Goal: Information Seeking & Learning: Learn about a topic

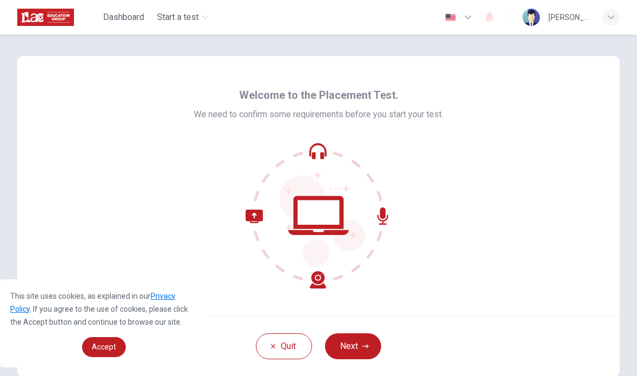
click at [356, 334] on button "Next" at bounding box center [353, 346] width 56 height 26
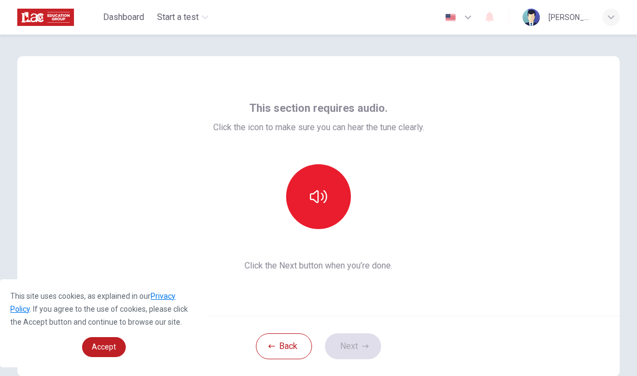
click at [329, 182] on button "button" at bounding box center [318, 196] width 65 height 65
click at [358, 343] on button "Next" at bounding box center [353, 346] width 56 height 26
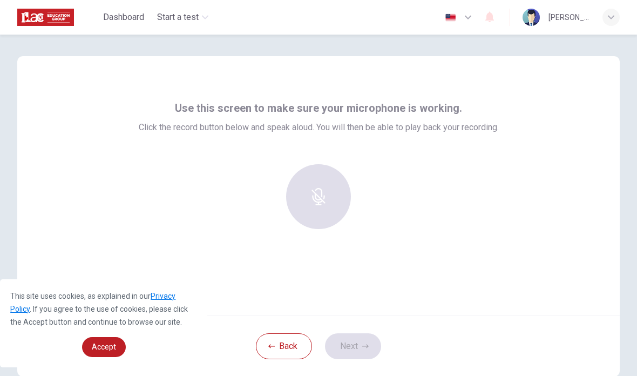
click at [360, 177] on div at bounding box center [318, 196] width 117 height 65
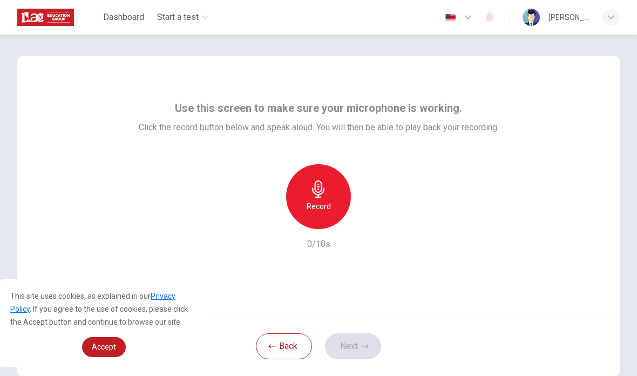
click at [319, 207] on h6 "Record" at bounding box center [319, 206] width 24 height 13
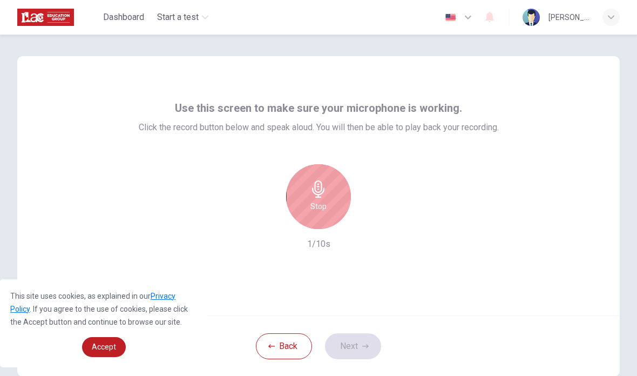
click at [318, 203] on h6 "Stop" at bounding box center [319, 206] width 16 height 13
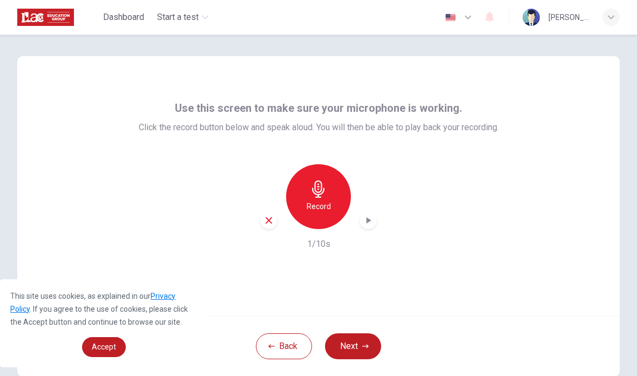
click at [272, 223] on icon "button" at bounding box center [269, 220] width 6 height 6
click at [324, 200] on h6 "Record" at bounding box center [319, 206] width 24 height 13
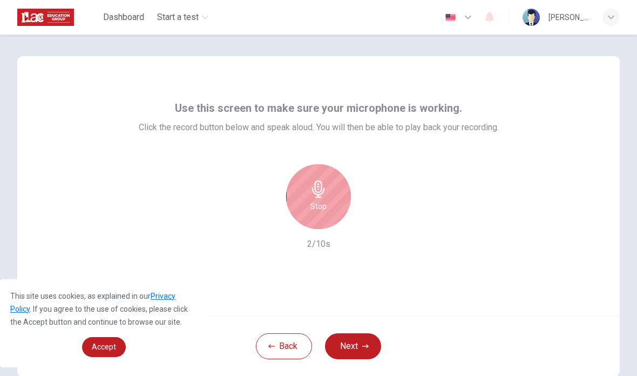
click at [325, 196] on icon "button" at bounding box center [318, 188] width 17 height 17
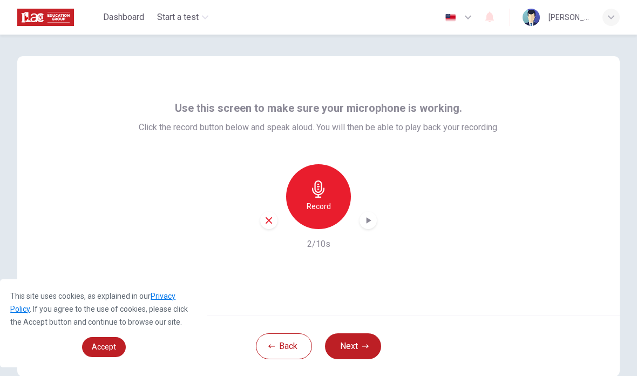
click at [371, 223] on icon "button" at bounding box center [368, 220] width 11 height 11
click at [367, 222] on icon "button" at bounding box center [369, 220] width 5 height 6
click at [357, 345] on button "Next" at bounding box center [353, 346] width 56 height 26
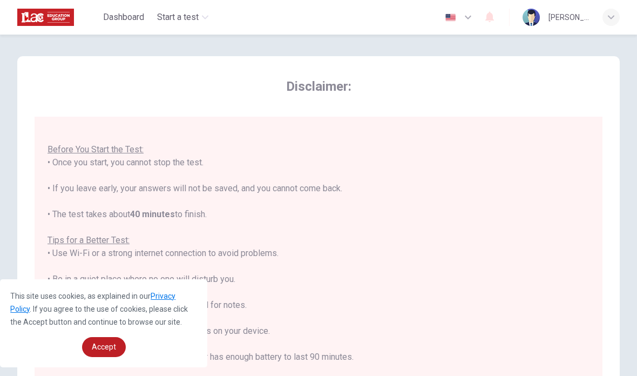
scroll to position [11, 0]
click at [96, 338] on link "Accept" at bounding box center [104, 347] width 44 height 20
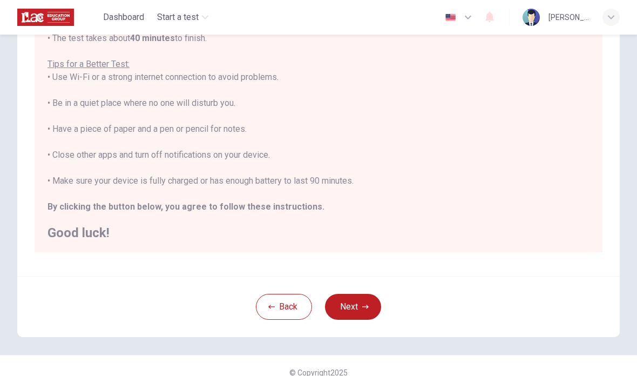
scroll to position [177, 0]
click at [354, 306] on button "Next" at bounding box center [353, 307] width 56 height 26
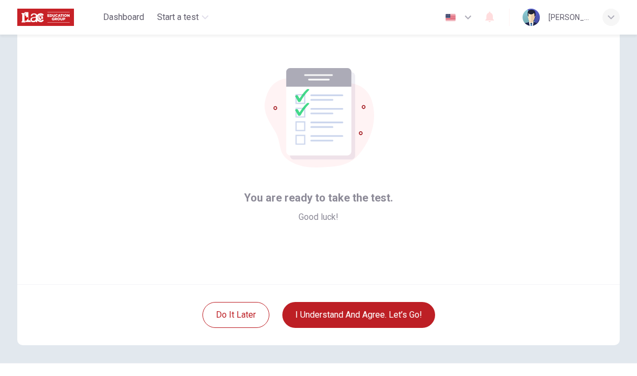
scroll to position [44, 0]
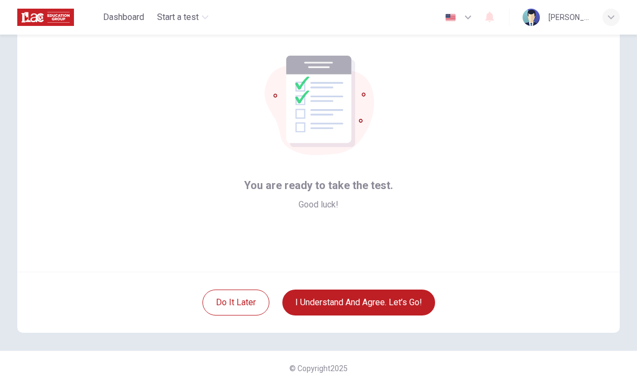
click at [371, 301] on button "I understand and agree. Let’s go!" at bounding box center [359, 303] width 153 height 26
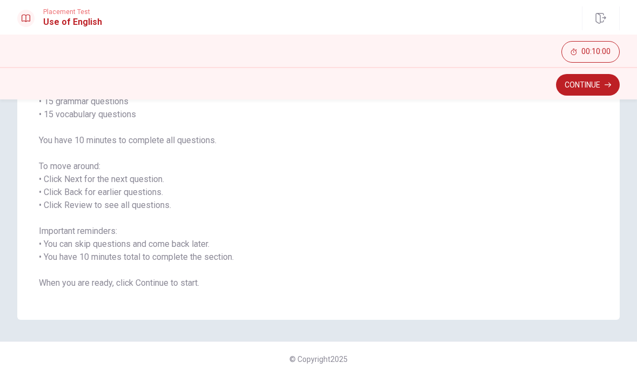
scroll to position [108, 0]
click at [608, 79] on button "Continue" at bounding box center [588, 85] width 64 height 22
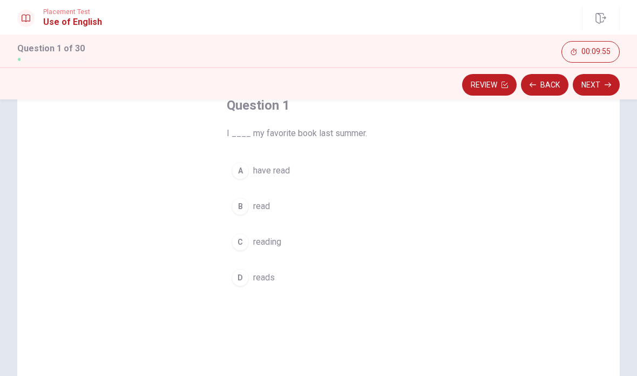
scroll to position [62, 0]
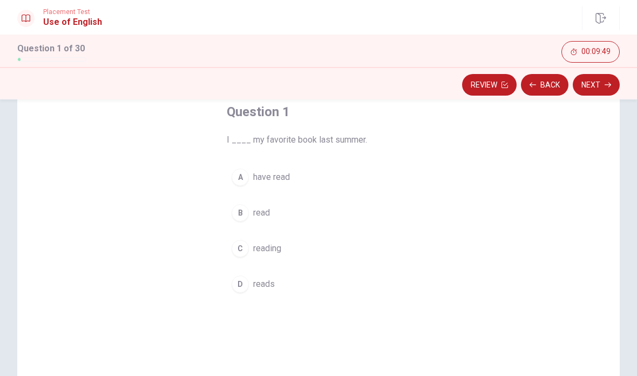
click at [265, 211] on span "read" at bounding box center [261, 212] width 17 height 13
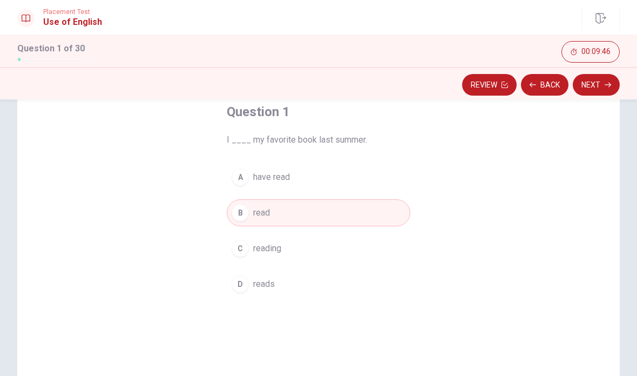
click at [603, 88] on button "Next" at bounding box center [596, 85] width 47 height 22
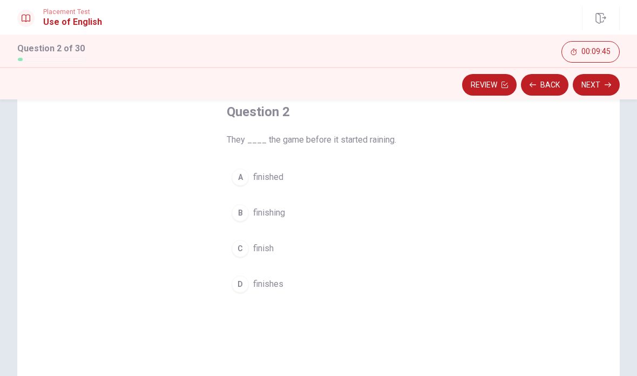
scroll to position [49, 0]
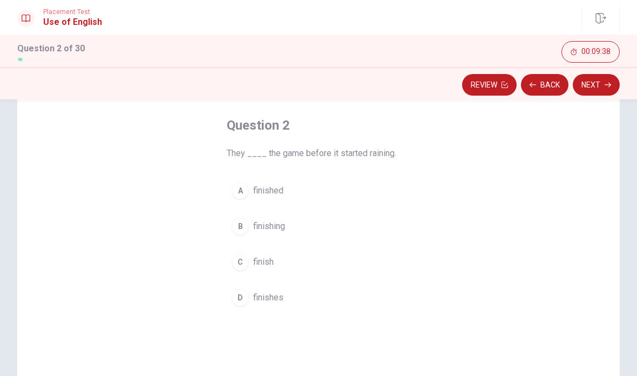
click at [266, 190] on span "finished" at bounding box center [268, 190] width 30 height 13
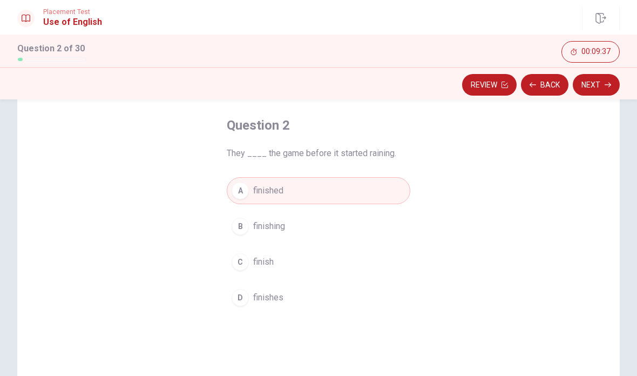
click at [598, 89] on button "Next" at bounding box center [596, 85] width 47 height 22
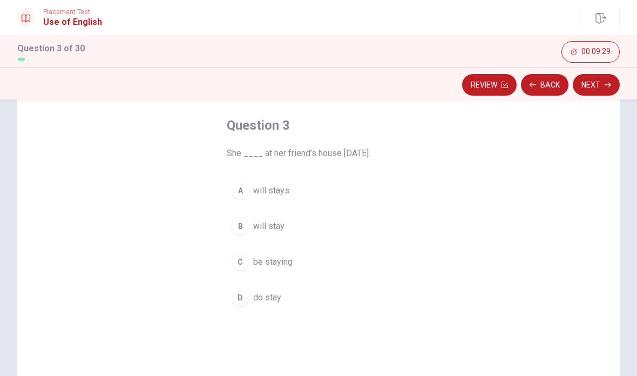
click at [273, 226] on span "will stay" at bounding box center [268, 226] width 31 height 13
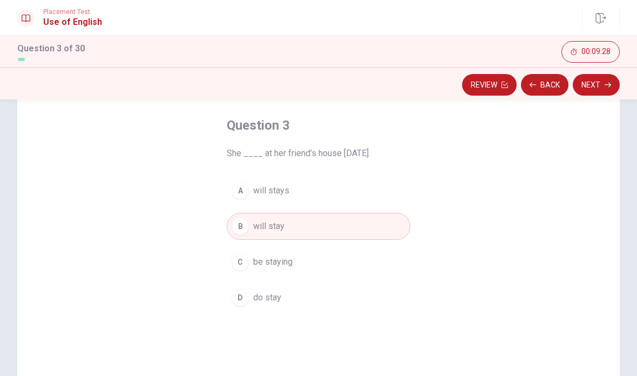
click at [610, 75] on button "Next" at bounding box center [596, 85] width 47 height 22
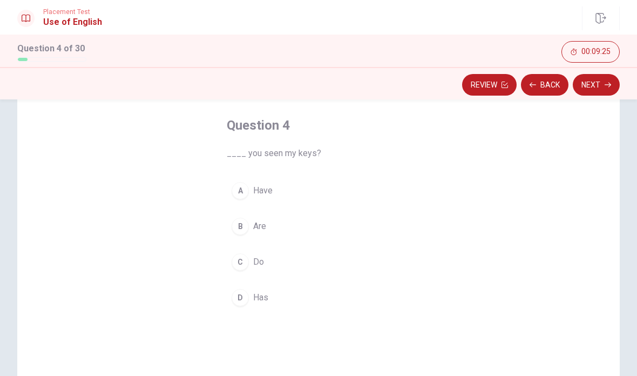
click at [266, 193] on span "Have" at bounding box center [262, 190] width 19 height 13
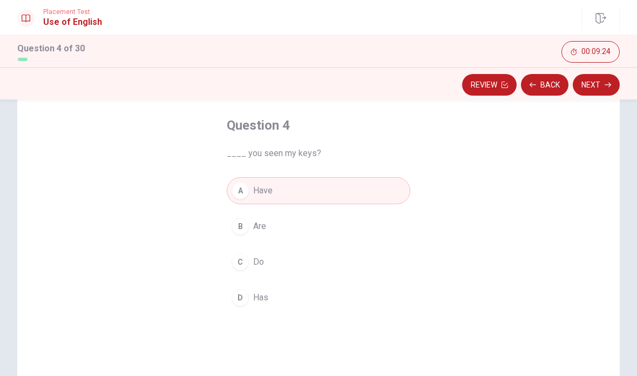
click at [598, 82] on button "Next" at bounding box center [596, 85] width 47 height 22
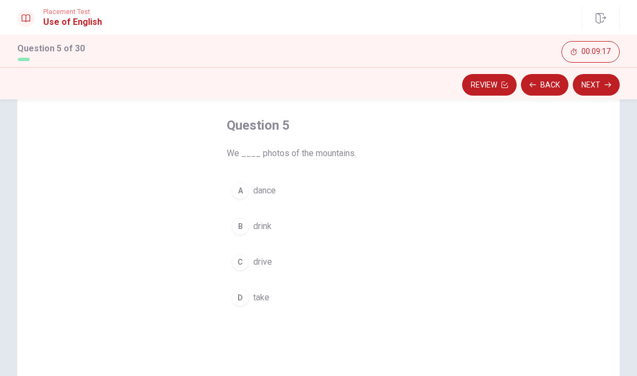
click at [250, 308] on button "D take" at bounding box center [319, 297] width 184 height 27
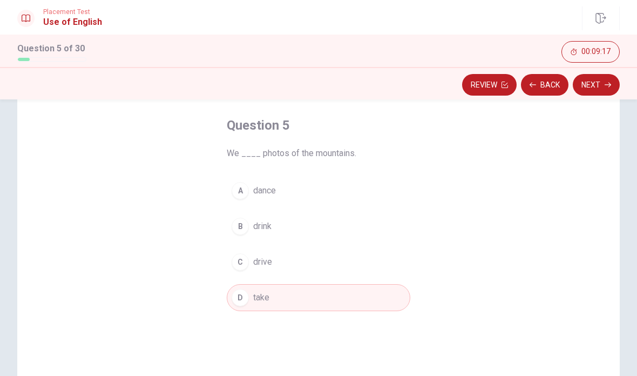
click at [249, 307] on button "D take" at bounding box center [319, 297] width 184 height 27
click at [599, 91] on button "Next" at bounding box center [596, 85] width 47 height 22
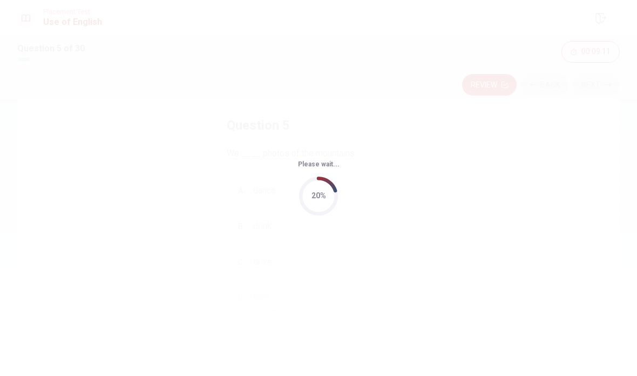
scroll to position [0, 0]
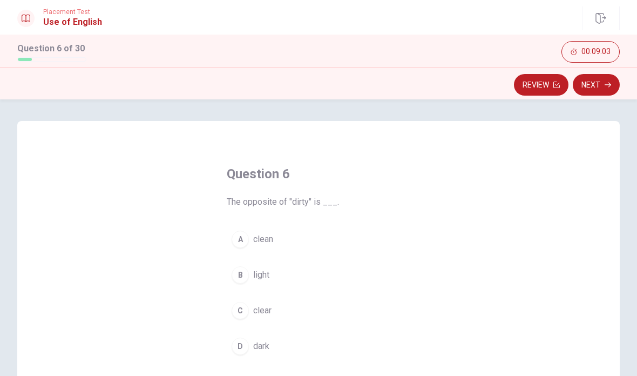
click at [272, 239] on span "clean" at bounding box center [263, 239] width 20 height 13
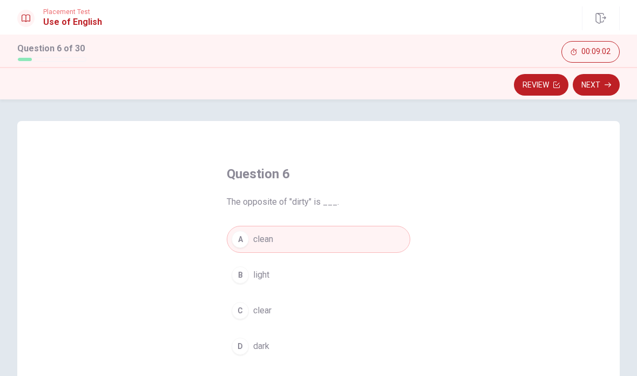
click at [604, 86] on button "Next" at bounding box center [596, 85] width 47 height 22
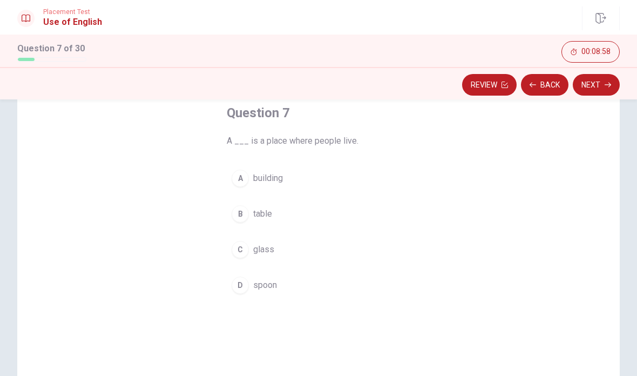
scroll to position [53, 0]
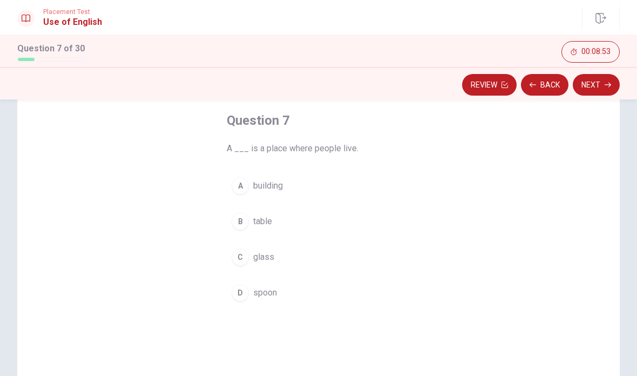
click at [281, 187] on span "building" at bounding box center [268, 185] width 30 height 13
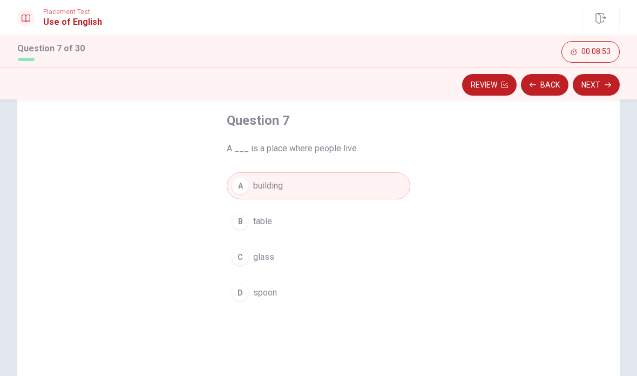
click at [604, 79] on button "Next" at bounding box center [596, 85] width 47 height 22
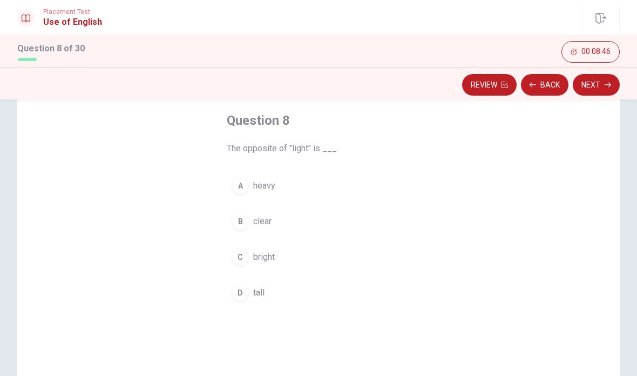
click at [266, 190] on span "heavy" at bounding box center [264, 185] width 22 height 13
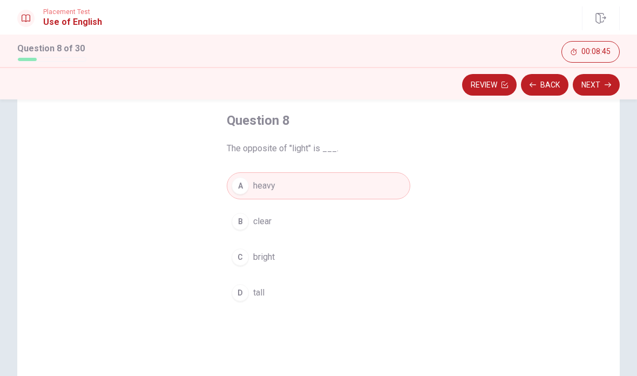
click at [604, 85] on button "Next" at bounding box center [596, 85] width 47 height 22
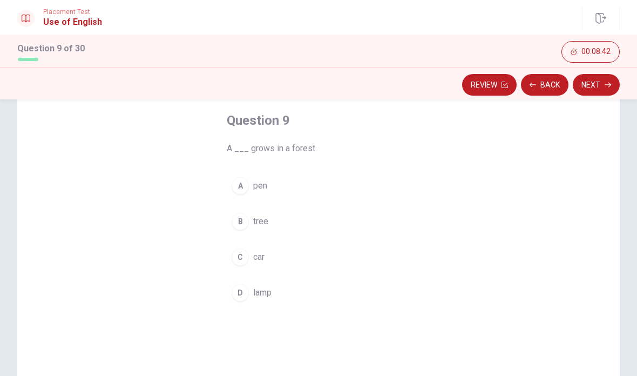
click at [250, 219] on button "B tree" at bounding box center [319, 221] width 184 height 27
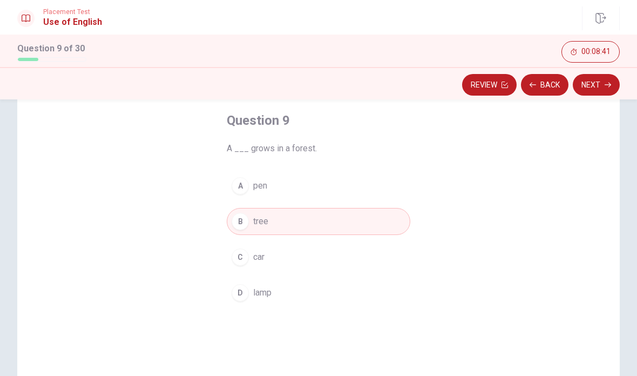
click at [596, 84] on button "Next" at bounding box center [596, 85] width 47 height 22
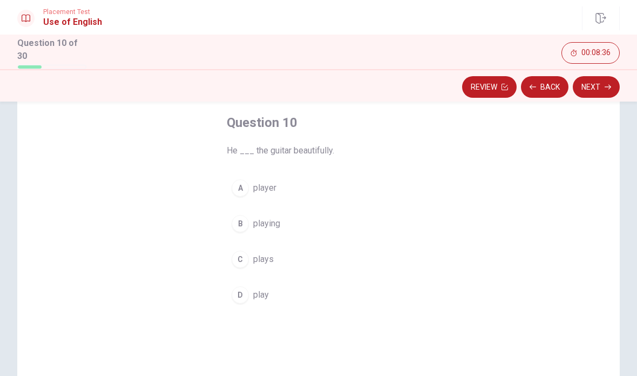
click at [264, 249] on button "C plays" at bounding box center [319, 259] width 184 height 27
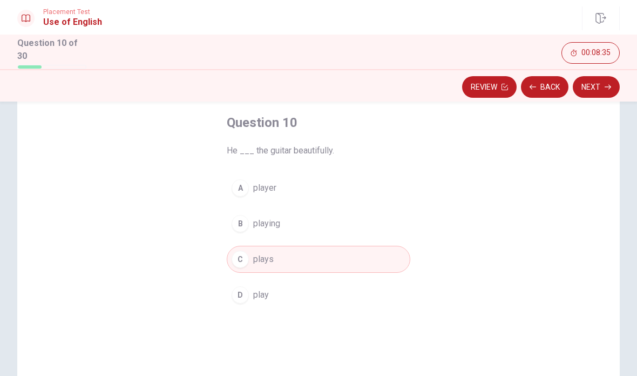
click at [609, 84] on icon "button" at bounding box center [608, 87] width 6 height 6
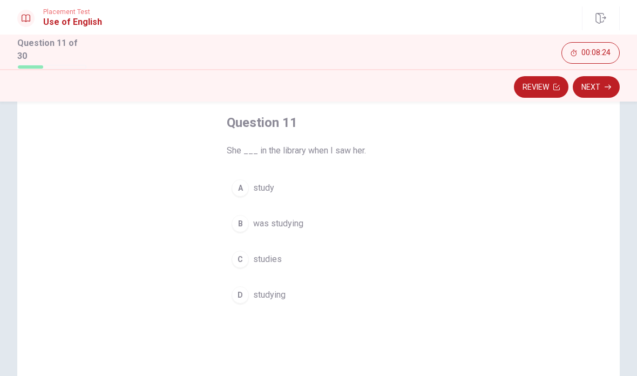
click at [306, 225] on button "B was studying" at bounding box center [319, 223] width 184 height 27
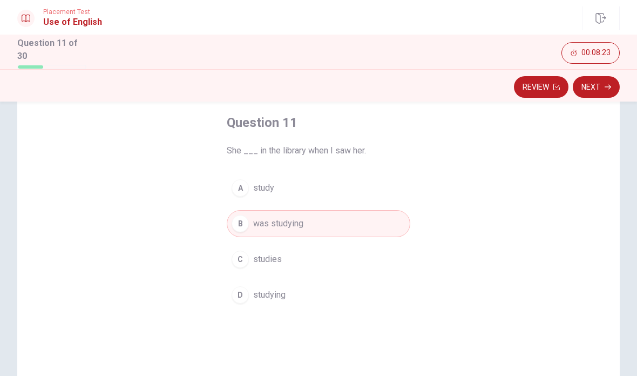
click at [607, 76] on button "Next" at bounding box center [596, 87] width 47 height 22
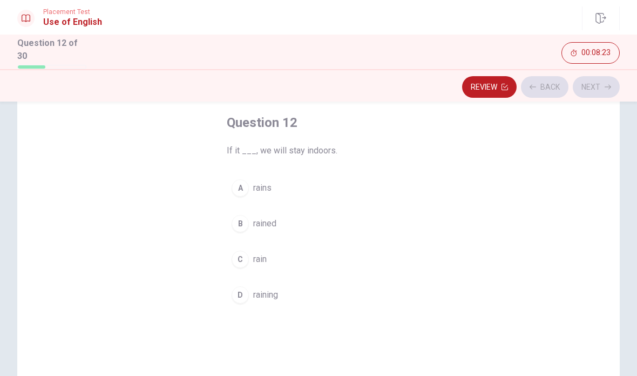
click at [578, 91] on div "Review Back Next" at bounding box center [318, 87] width 603 height 21
click at [266, 186] on span "rains" at bounding box center [262, 188] width 18 height 13
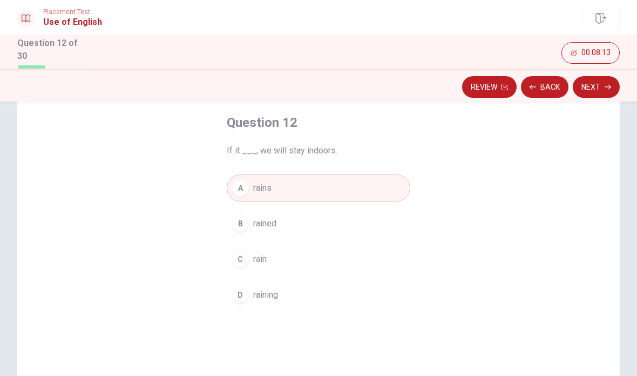
click at [606, 84] on icon "button" at bounding box center [608, 87] width 6 height 6
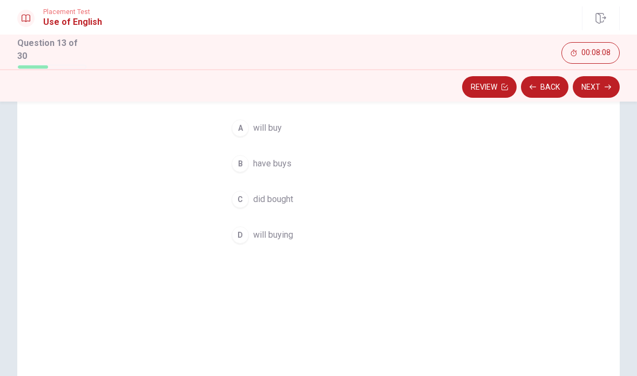
scroll to position [117, 0]
click at [269, 126] on span "will buy" at bounding box center [267, 124] width 29 height 13
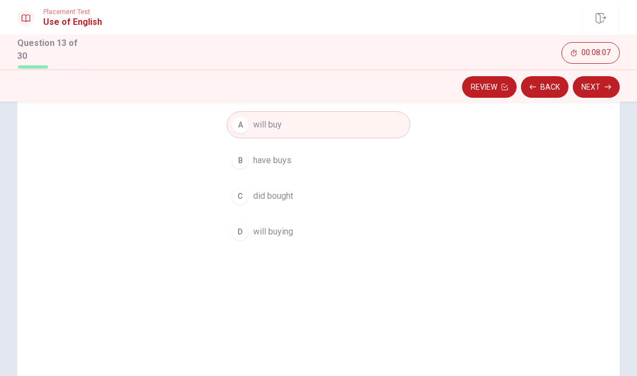
click at [605, 85] on button "Next" at bounding box center [596, 87] width 47 height 22
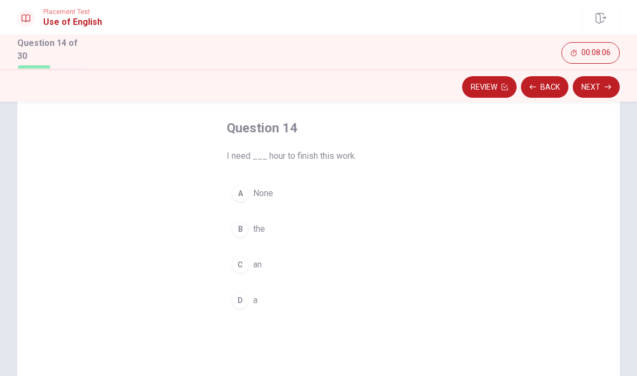
scroll to position [47, 0]
click at [246, 255] on button "C an" at bounding box center [319, 265] width 184 height 27
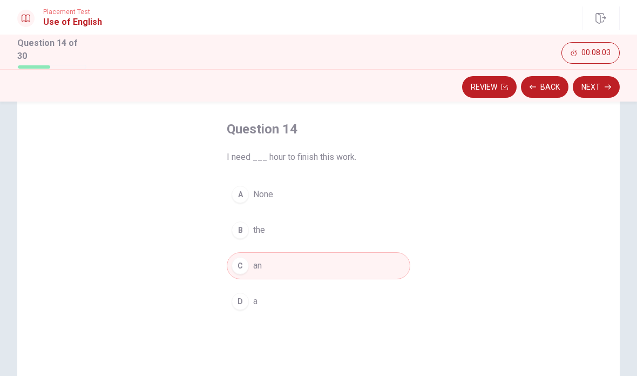
click at [607, 94] on button "Next" at bounding box center [596, 87] width 47 height 22
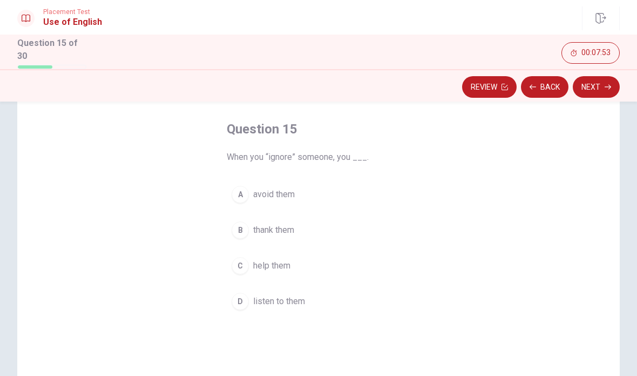
click at [287, 198] on span "avoid them" at bounding box center [274, 194] width 42 height 13
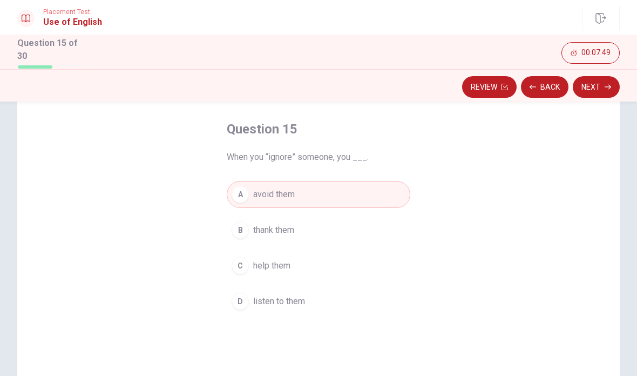
click at [596, 88] on button "Next" at bounding box center [596, 87] width 47 height 22
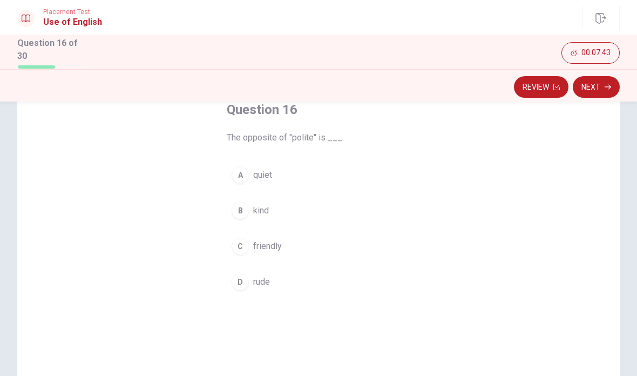
scroll to position [66, 0]
click at [257, 276] on span "rude" at bounding box center [261, 282] width 17 height 13
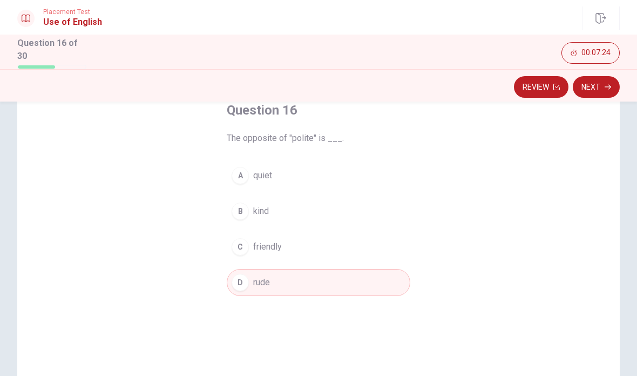
click at [604, 86] on button "Next" at bounding box center [596, 87] width 47 height 22
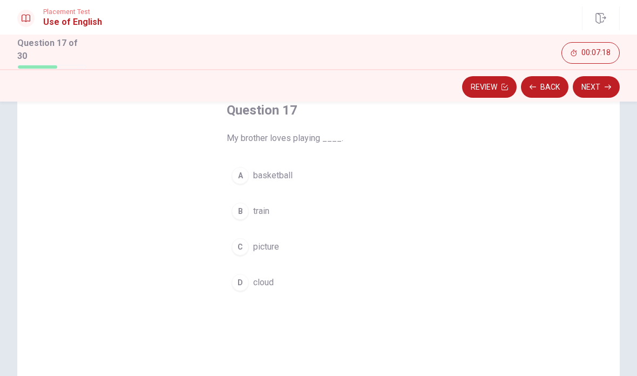
click at [290, 173] on span "basketball" at bounding box center [272, 175] width 39 height 13
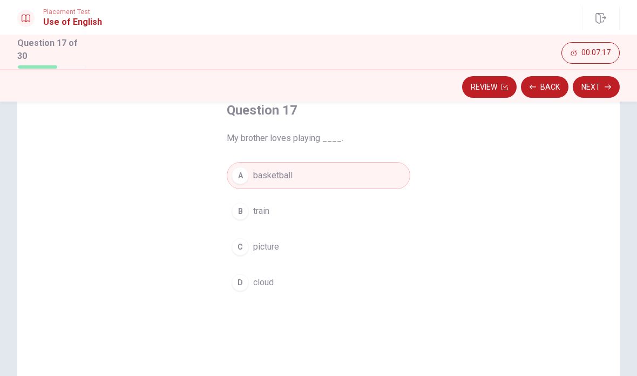
click at [601, 88] on button "Next" at bounding box center [596, 87] width 47 height 22
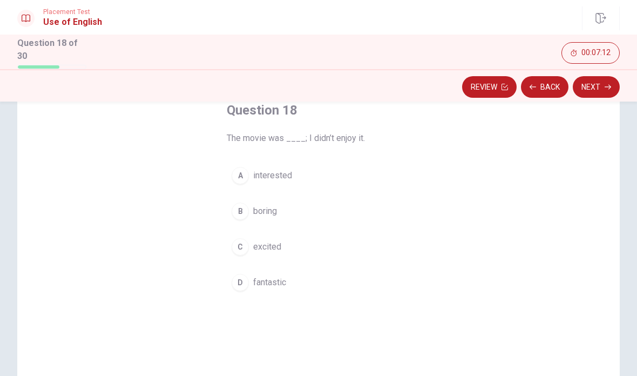
click at [276, 208] on span "boring" at bounding box center [265, 211] width 24 height 13
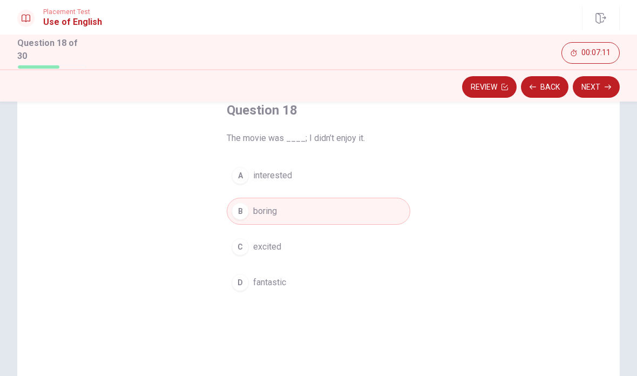
click at [602, 90] on button "Next" at bounding box center [596, 87] width 47 height 22
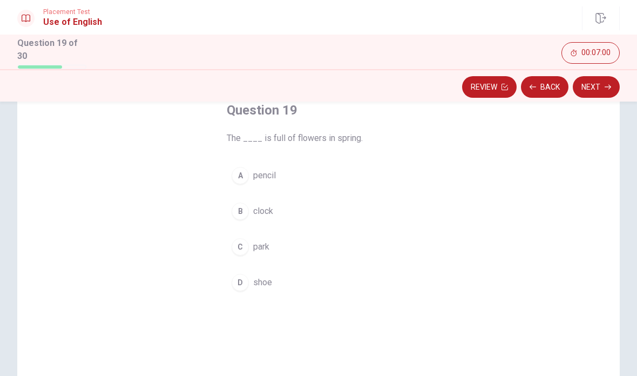
click at [261, 247] on span "park" at bounding box center [261, 246] width 16 height 13
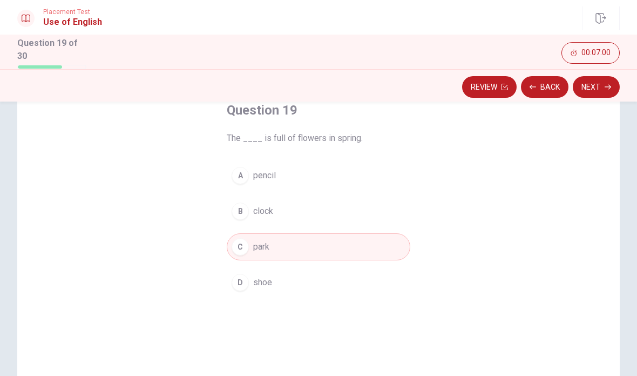
click at [605, 79] on button "Next" at bounding box center [596, 87] width 47 height 22
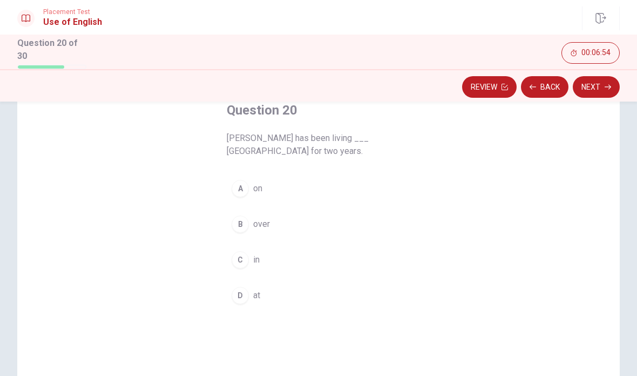
click at [236, 180] on div "A" at bounding box center [240, 188] width 17 height 17
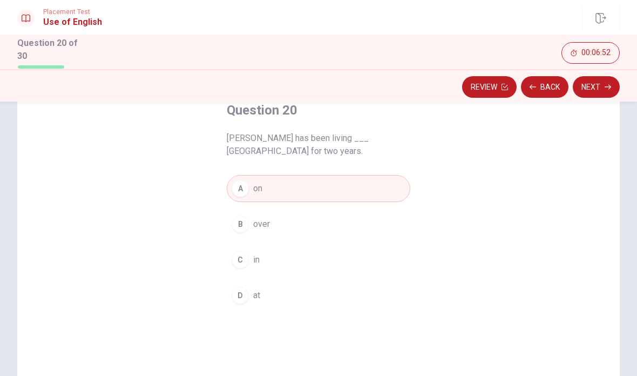
click at [238, 257] on div "C" at bounding box center [240, 259] width 17 height 17
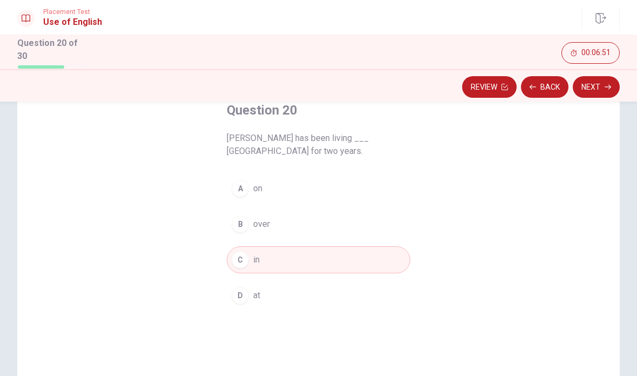
click at [588, 62] on button "00:06:51" at bounding box center [591, 53] width 58 height 22
click at [593, 85] on button "Next" at bounding box center [596, 87] width 47 height 22
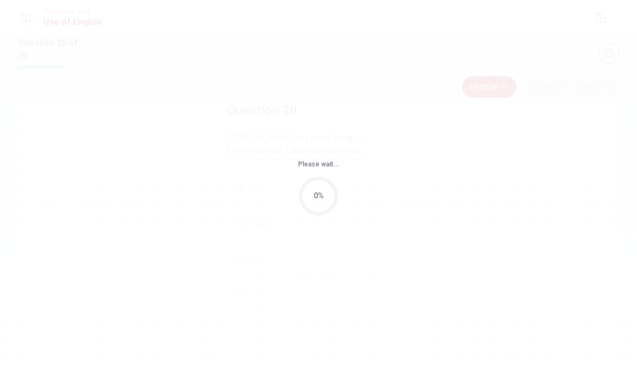
click at [608, 48] on div "Please wait... 0%" at bounding box center [318, 188] width 637 height 376
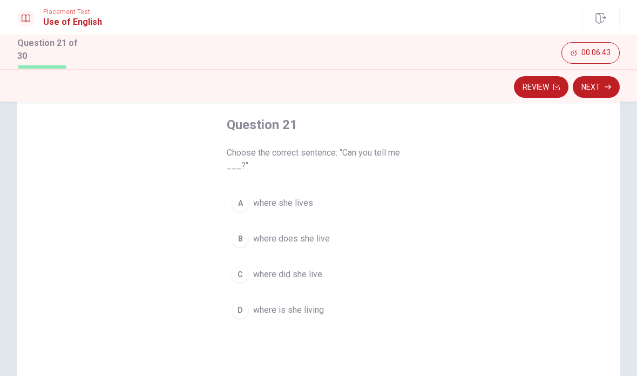
scroll to position [52, 0]
click at [319, 239] on span "where does she live" at bounding box center [291, 238] width 77 height 13
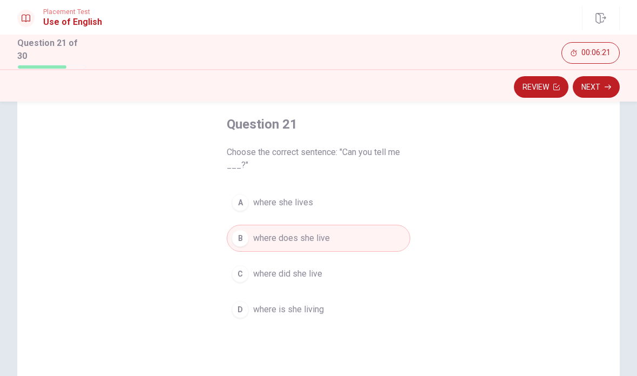
click at [600, 82] on button "Next" at bounding box center [596, 87] width 47 height 22
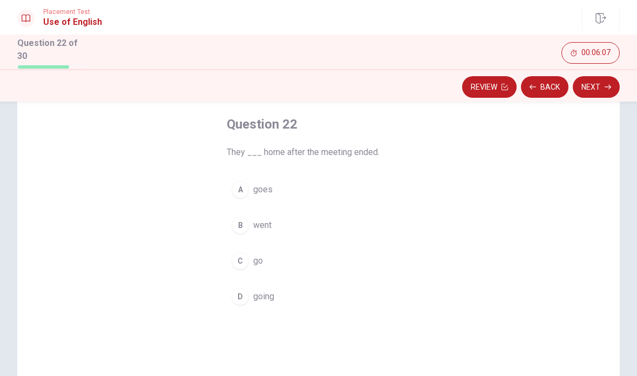
click at [258, 220] on span "went" at bounding box center [262, 225] width 18 height 13
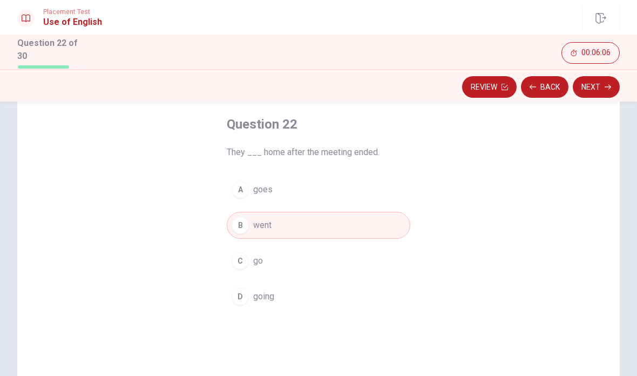
click at [603, 87] on button "Next" at bounding box center [596, 87] width 47 height 22
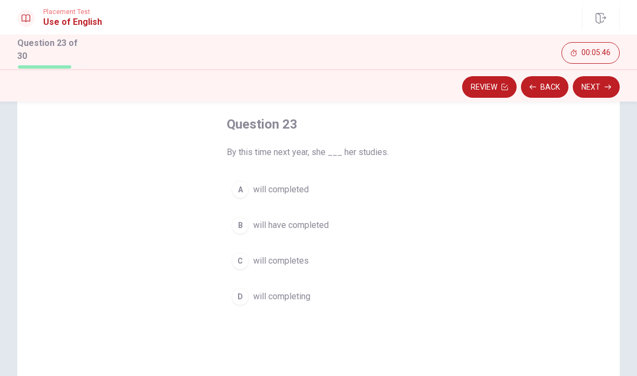
click at [304, 189] on span "will completed" at bounding box center [281, 189] width 56 height 13
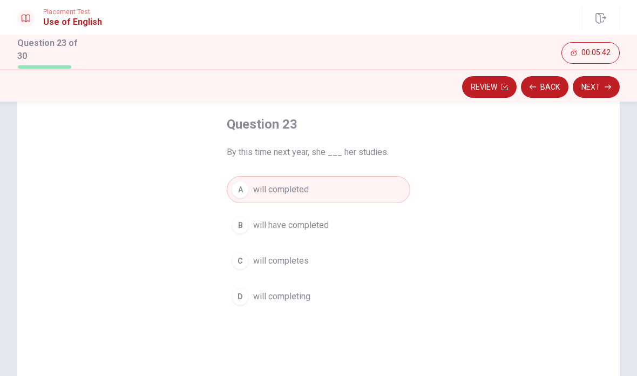
click at [330, 229] on button "B will have completed" at bounding box center [319, 225] width 184 height 27
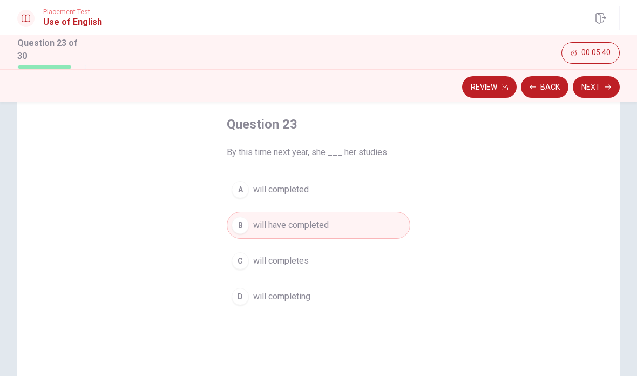
click at [305, 257] on span "will completes" at bounding box center [281, 260] width 56 height 13
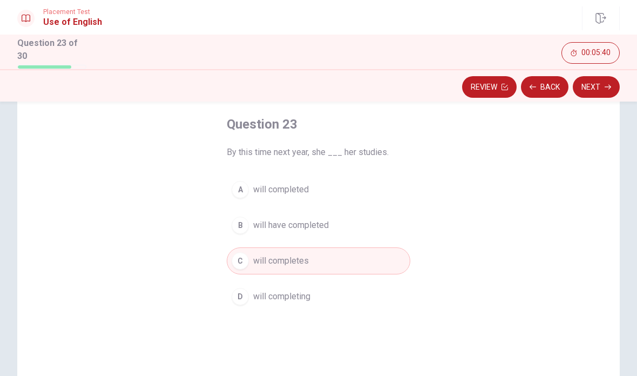
click at [595, 86] on button "Next" at bounding box center [596, 87] width 47 height 22
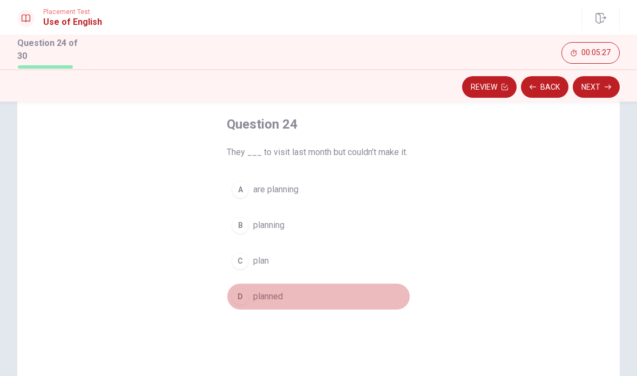
click at [259, 293] on span "planned" at bounding box center [268, 296] width 30 height 13
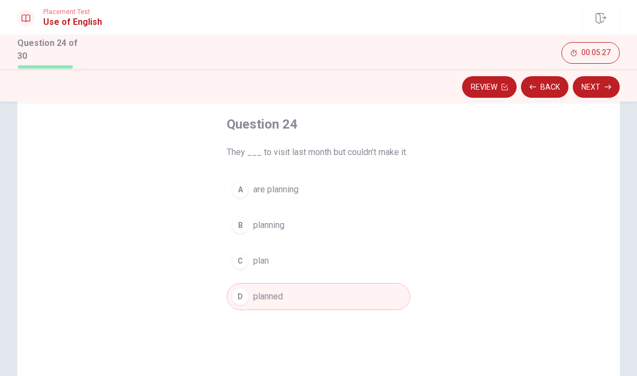
click at [601, 88] on button "Next" at bounding box center [596, 87] width 47 height 22
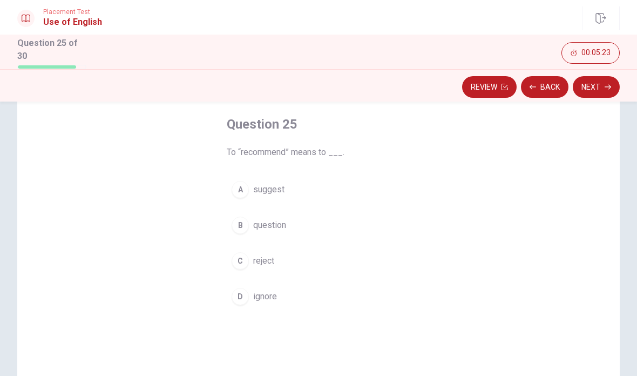
click at [279, 185] on span "suggest" at bounding box center [268, 189] width 31 height 13
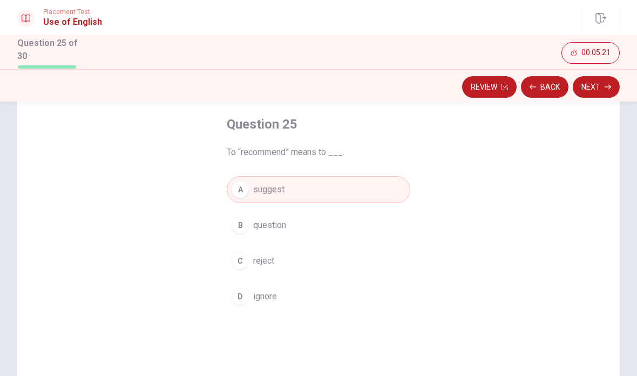
click at [603, 85] on button "Next" at bounding box center [596, 87] width 47 height 22
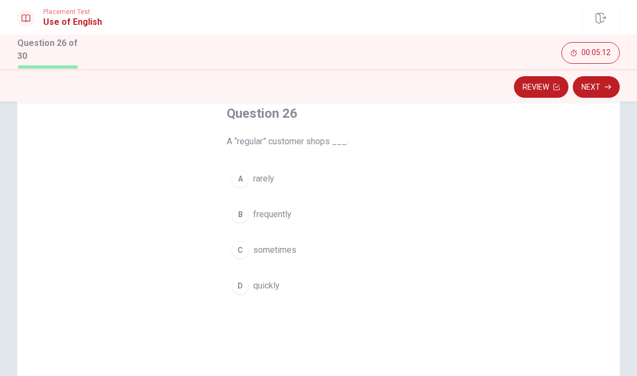
scroll to position [56, 0]
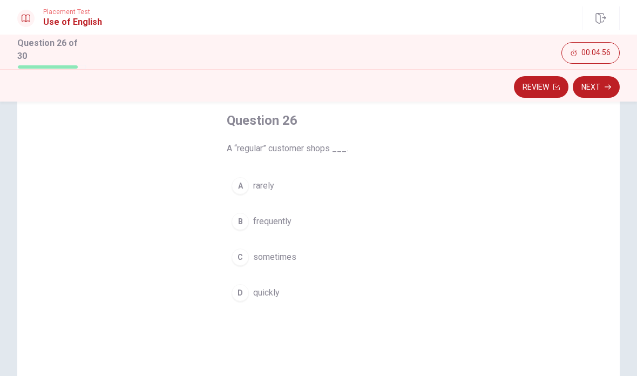
click at [263, 291] on span "quickly" at bounding box center [266, 292] width 26 height 13
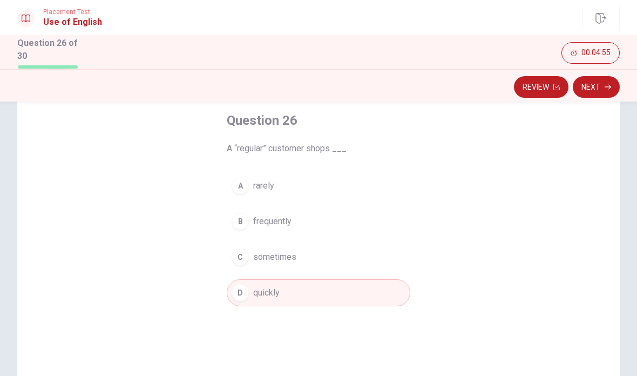
click at [598, 88] on button "Next" at bounding box center [596, 87] width 47 height 22
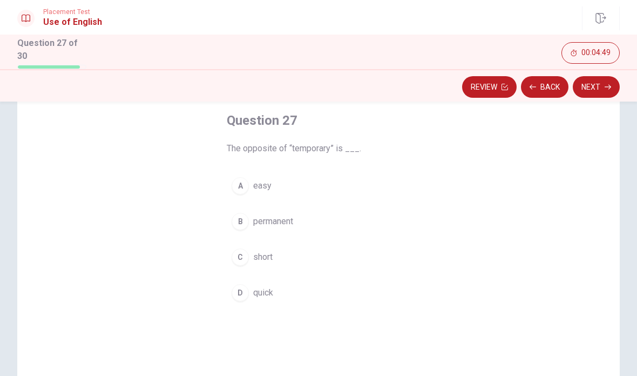
click at [289, 231] on button "B permanent" at bounding box center [319, 221] width 184 height 27
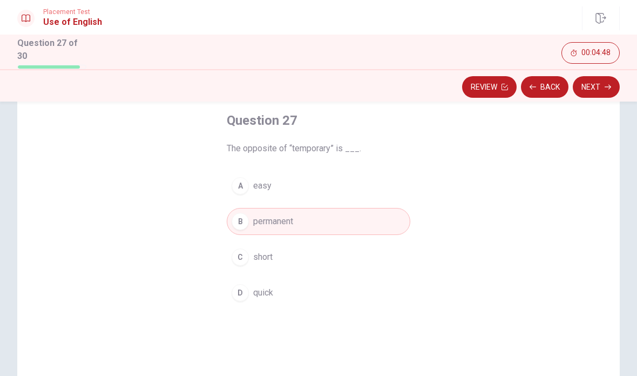
click at [607, 95] on button "Next" at bounding box center [596, 87] width 47 height 22
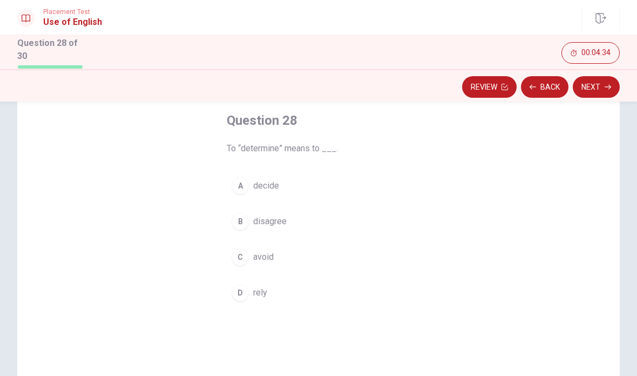
click at [269, 179] on span "decide" at bounding box center [266, 185] width 26 height 13
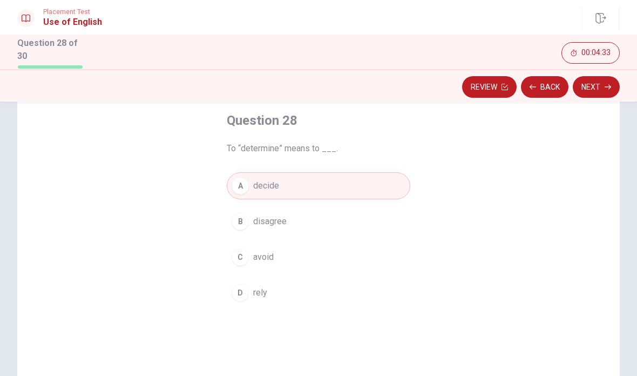
click at [609, 80] on button "Next" at bounding box center [596, 87] width 47 height 22
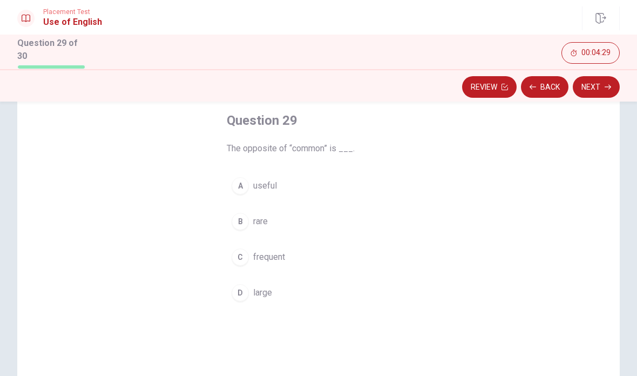
click at [260, 220] on span "rare" at bounding box center [260, 221] width 15 height 13
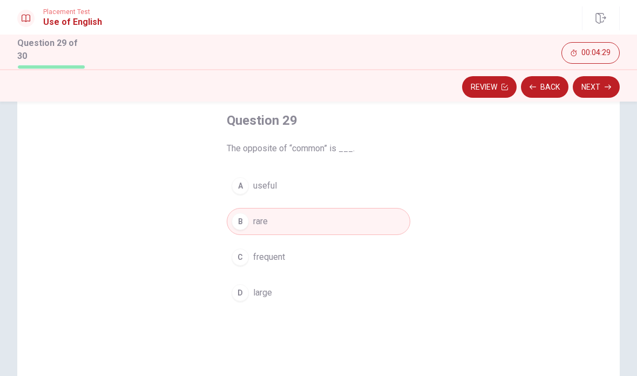
click at [601, 83] on button "Next" at bounding box center [596, 87] width 47 height 22
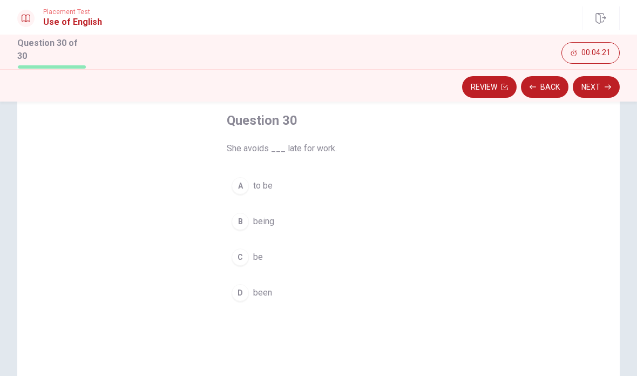
click at [255, 244] on button "C be" at bounding box center [319, 257] width 184 height 27
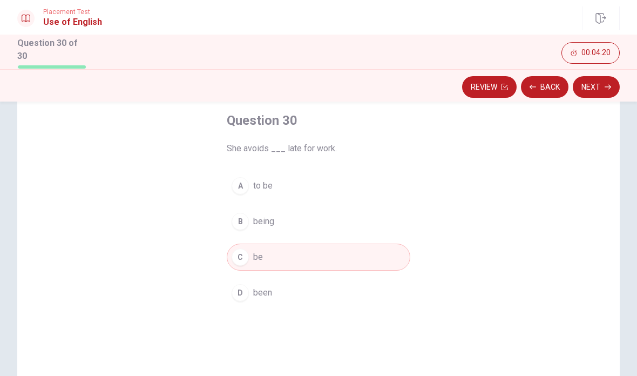
click at [595, 84] on button "Next" at bounding box center [596, 87] width 47 height 22
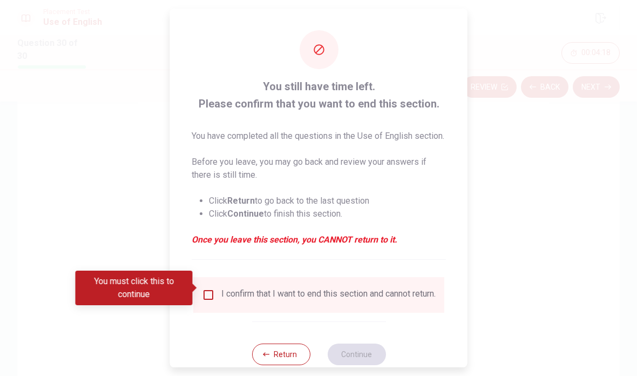
click at [236, 279] on div "I confirm that I want to end this section and cannot return." at bounding box center [318, 295] width 251 height 36
click at [228, 280] on div "I confirm that I want to end this section and cannot return." at bounding box center [318, 295] width 251 height 36
click at [213, 288] on input "You must click this to continue" at bounding box center [208, 294] width 13 height 13
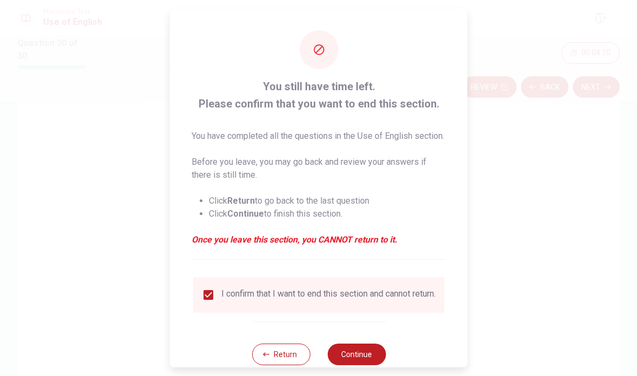
click at [394, 130] on p "You have completed all the questions in the Use of English section." at bounding box center [319, 136] width 254 height 13
click at [286, 352] on button "Return" at bounding box center [281, 355] width 58 height 22
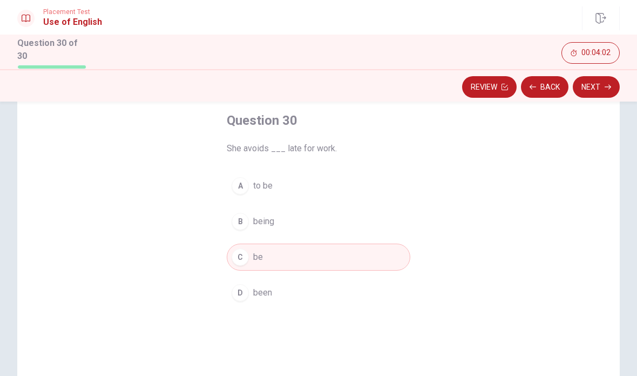
click at [551, 85] on button "Back" at bounding box center [545, 87] width 48 height 22
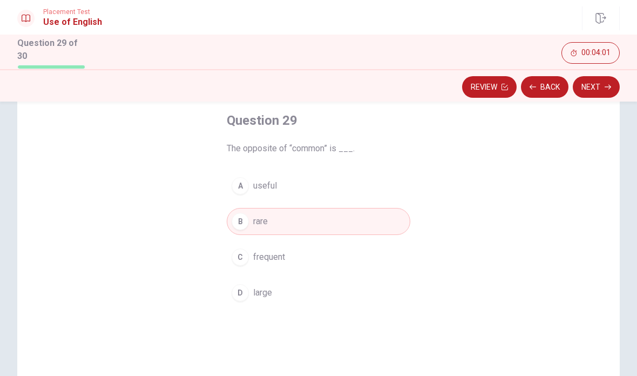
click at [608, 84] on icon "button" at bounding box center [608, 87] width 6 height 6
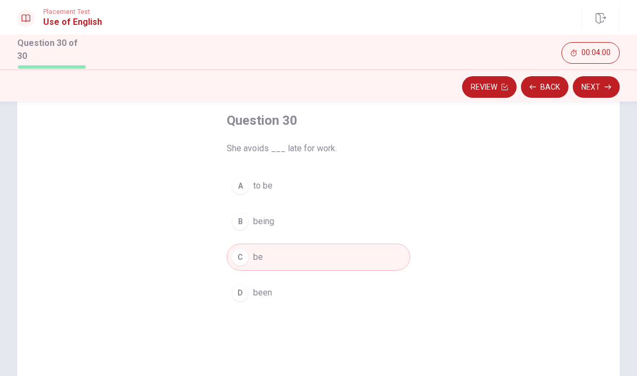
click at [547, 91] on button "Back" at bounding box center [545, 87] width 48 height 22
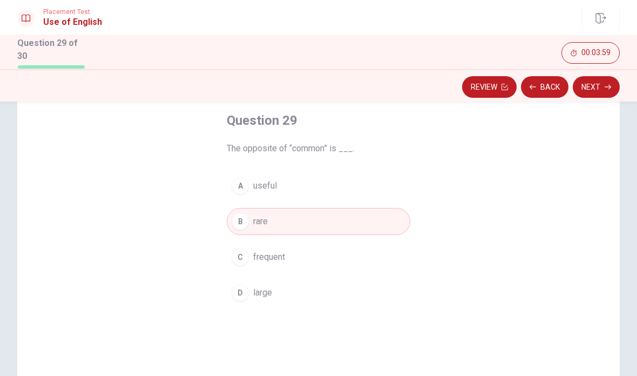
click at [550, 83] on button "Back" at bounding box center [545, 87] width 48 height 22
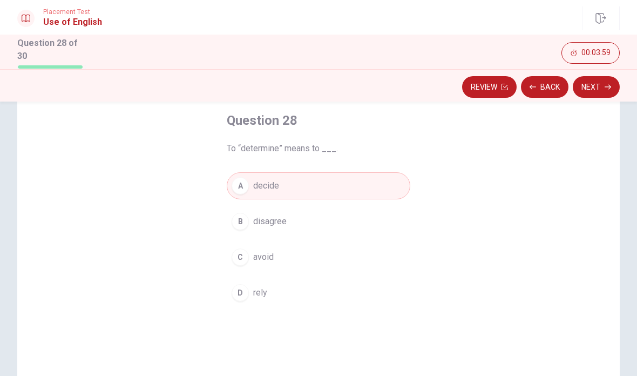
click at [551, 85] on button "Back" at bounding box center [545, 87] width 48 height 22
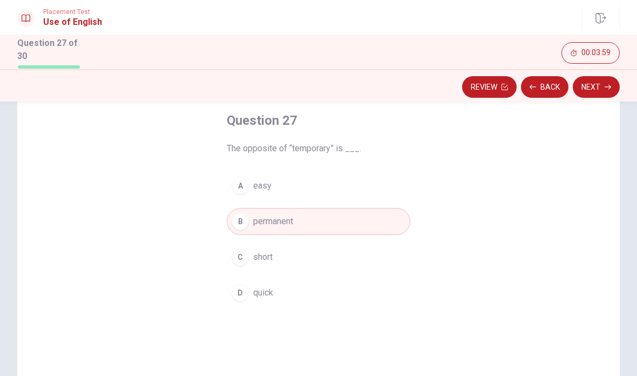
click at [550, 85] on button "Back" at bounding box center [545, 87] width 48 height 22
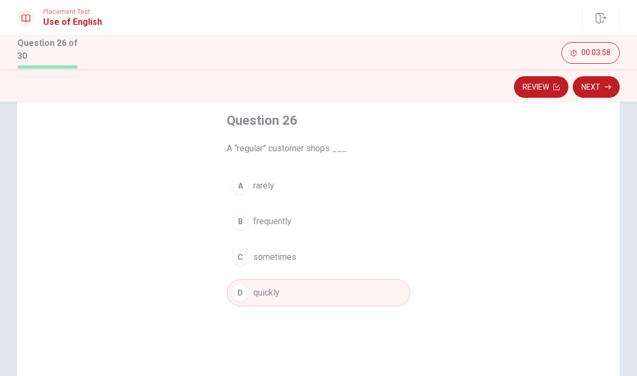
click at [550, 86] on button "Review" at bounding box center [541, 87] width 55 height 22
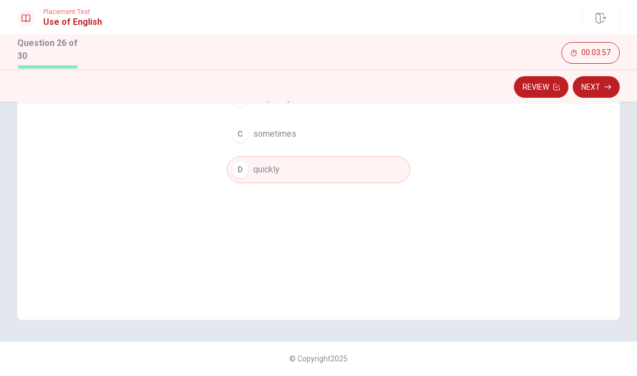
scroll to position [177, 0]
click at [598, 87] on button "Next" at bounding box center [596, 87] width 47 height 22
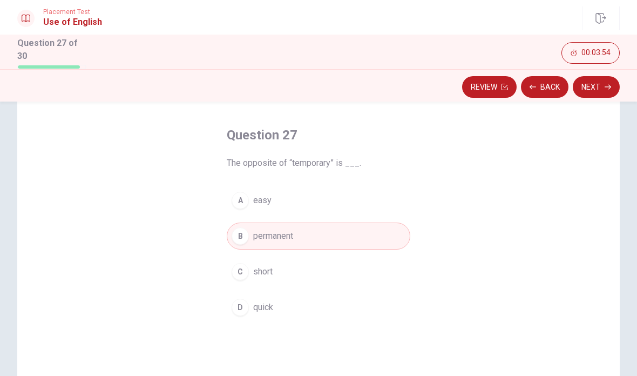
click at [527, 85] on button "Back" at bounding box center [545, 87] width 48 height 22
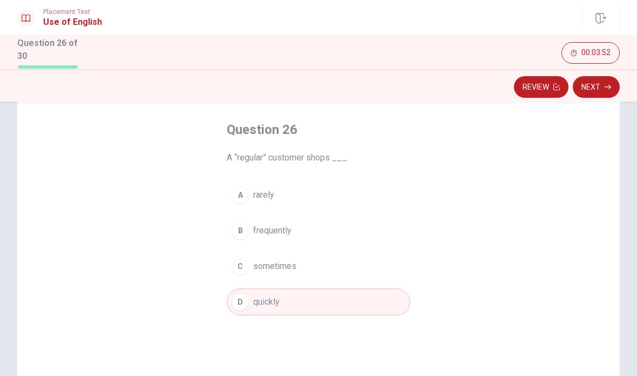
scroll to position [46, 0]
click at [298, 188] on button "A rarely" at bounding box center [319, 195] width 184 height 27
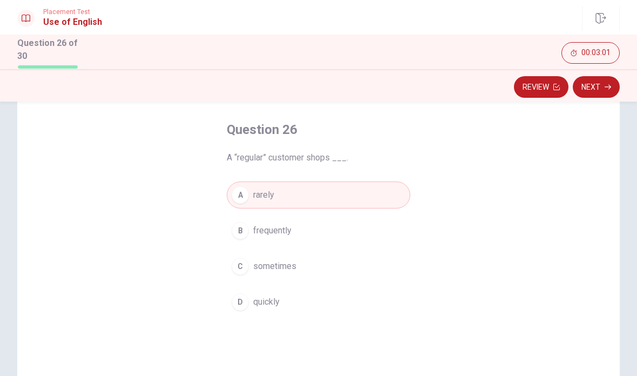
click at [603, 89] on button "Next" at bounding box center [596, 87] width 47 height 22
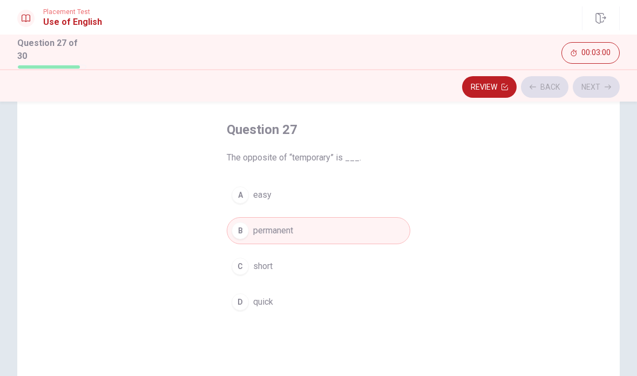
click at [609, 83] on div "Review Back Next" at bounding box center [318, 87] width 603 height 21
click at [606, 89] on button "Next" at bounding box center [596, 87] width 47 height 22
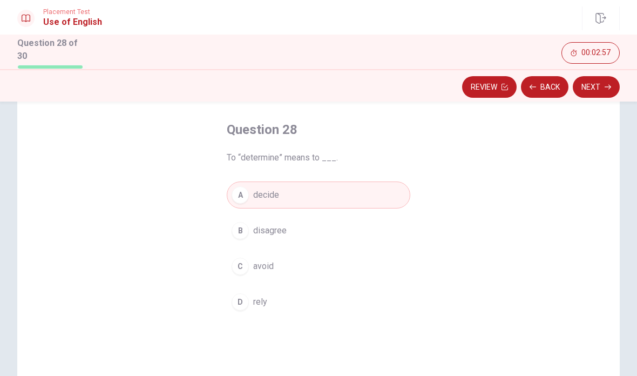
click at [601, 86] on button "Next" at bounding box center [596, 87] width 47 height 22
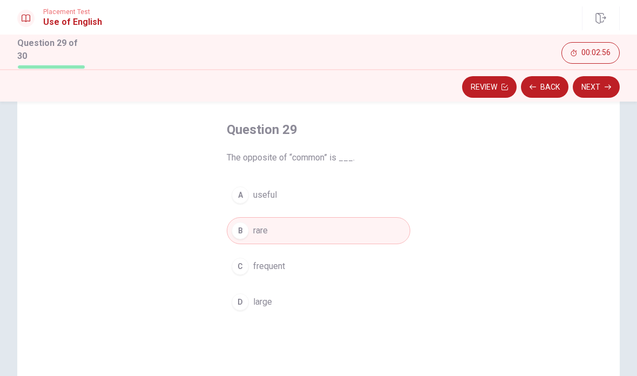
click at [608, 84] on icon "button" at bounding box center [608, 87] width 6 height 6
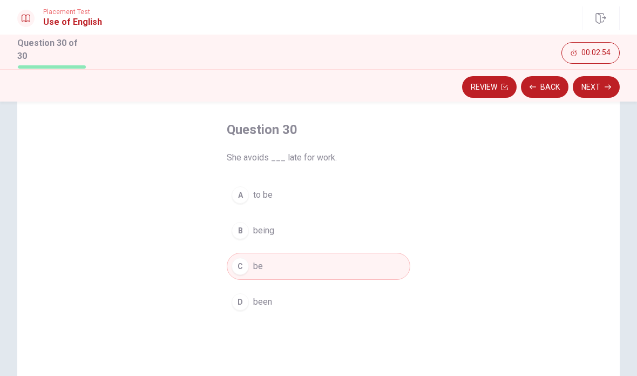
click at [551, 84] on button "Back" at bounding box center [545, 87] width 48 height 22
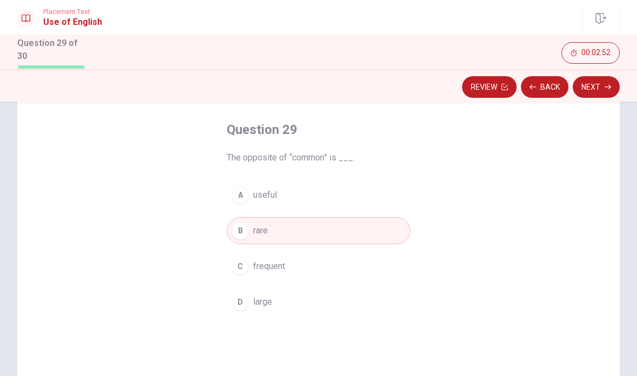
click at [602, 81] on button "Next" at bounding box center [596, 87] width 47 height 22
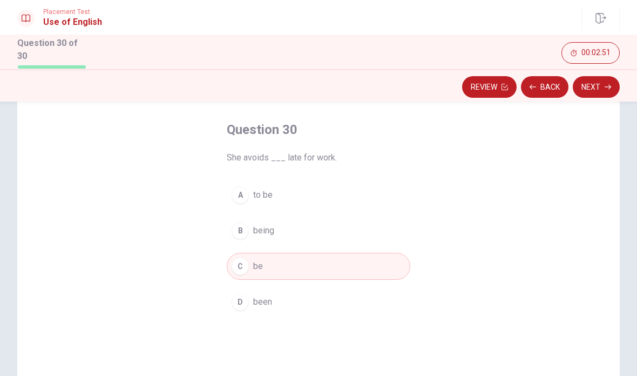
click at [593, 82] on button "Next" at bounding box center [596, 87] width 47 height 22
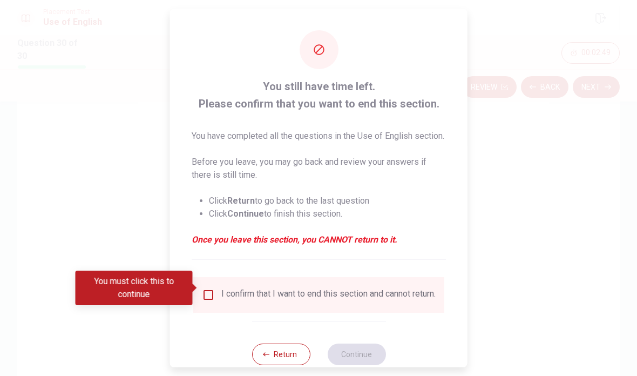
click at [253, 297] on div "I confirm that I want to end this section and cannot return." at bounding box center [329, 294] width 214 height 13
click at [304, 288] on div "I confirm that I want to end this section and cannot return." at bounding box center [329, 294] width 214 height 13
click at [219, 288] on div "I confirm that I want to end this section and cannot return." at bounding box center [319, 294] width 234 height 13
click at [209, 288] on input "You must click this to continue" at bounding box center [208, 294] width 13 height 13
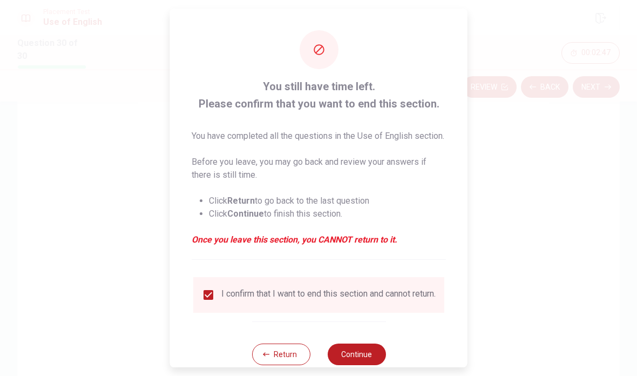
click at [360, 352] on button "Continue" at bounding box center [356, 355] width 58 height 22
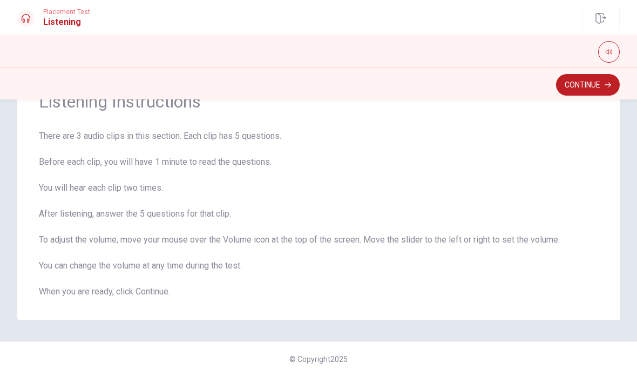
scroll to position [52, 0]
click at [601, 95] on button "Continue" at bounding box center [588, 85] width 64 height 22
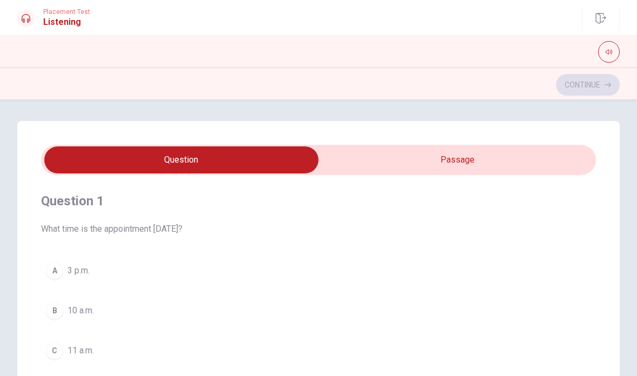
scroll to position [-2, 0]
click at [505, 253] on div "Question 1 What time is the appointment [DATE]? A 3 p.m. B 10 a.m. C 11 a.m. D …" at bounding box center [318, 298] width 555 height 246
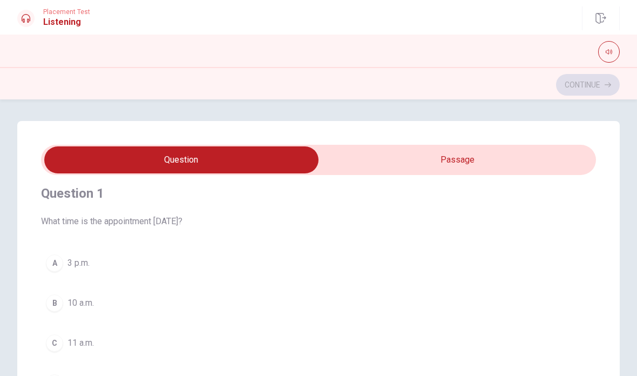
scroll to position [6, 0]
click at [52, 267] on div "A" at bounding box center [54, 264] width 17 height 17
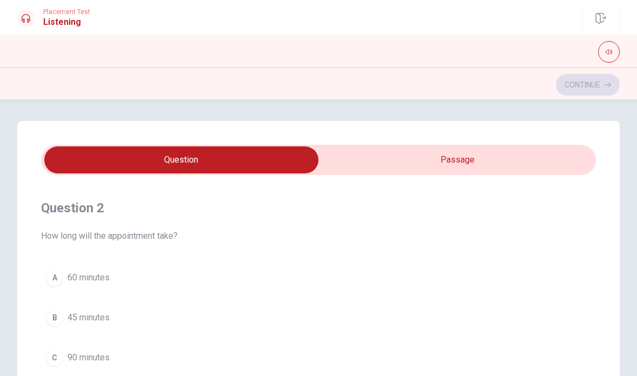
scroll to position [279, 0]
click at [64, 286] on button "B 45 minutes" at bounding box center [318, 278] width 555 height 27
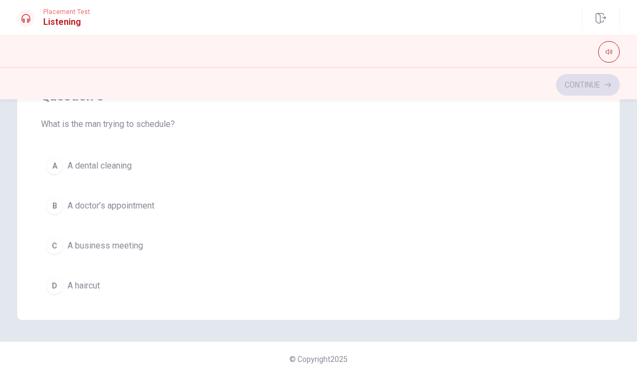
scroll to position [856, 0]
click at [272, 251] on button "C A business meeting" at bounding box center [318, 244] width 555 height 27
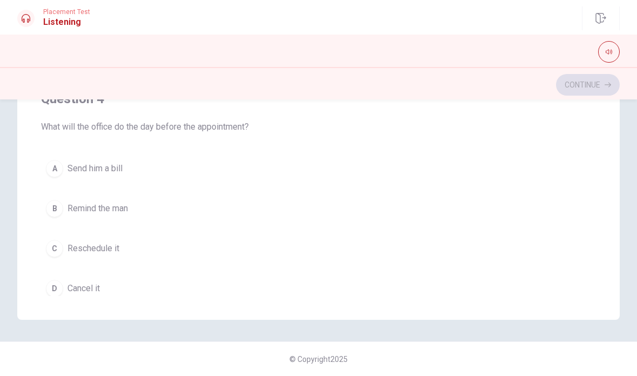
click at [262, 216] on button "B Remind the man" at bounding box center [318, 208] width 555 height 27
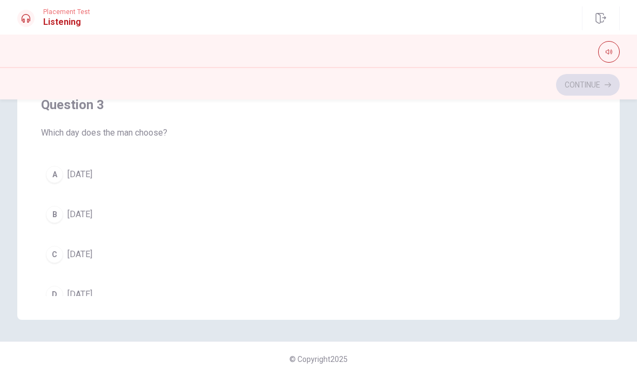
scroll to position [352, 0]
click at [618, 47] on button "button" at bounding box center [610, 52] width 22 height 22
click at [614, 63] on span at bounding box center [611, 66] width 6 height 6
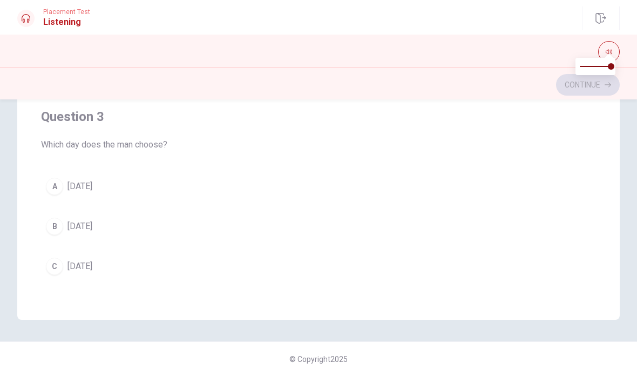
scroll to position [342, 0]
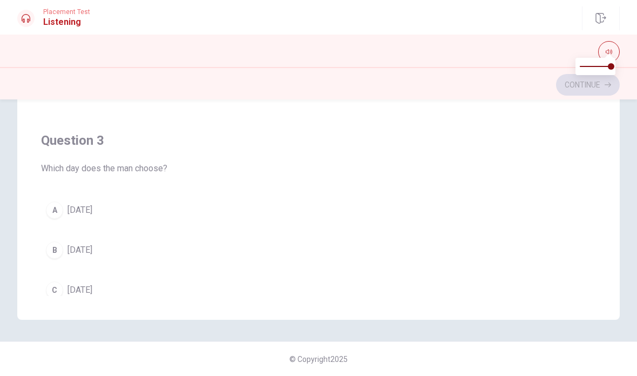
click at [289, 212] on button "A [DATE]" at bounding box center [318, 210] width 555 height 27
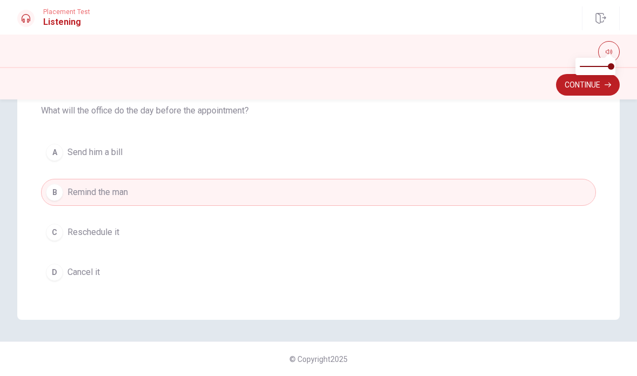
scroll to position [622, 0]
click at [578, 89] on button "Continue" at bounding box center [588, 85] width 64 height 22
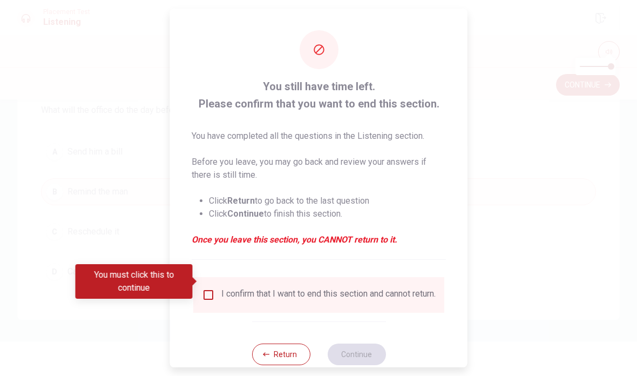
click at [313, 288] on div "I confirm that I want to end this section and cannot return." at bounding box center [329, 294] width 214 height 13
click at [213, 288] on input "You must click this to continue" at bounding box center [208, 294] width 13 height 13
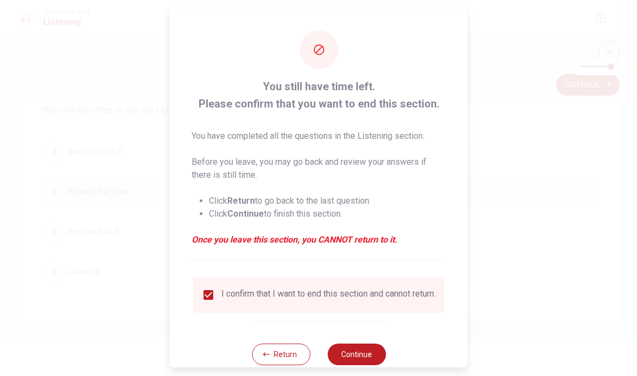
click at [370, 347] on button "Continue" at bounding box center [356, 355] width 58 height 22
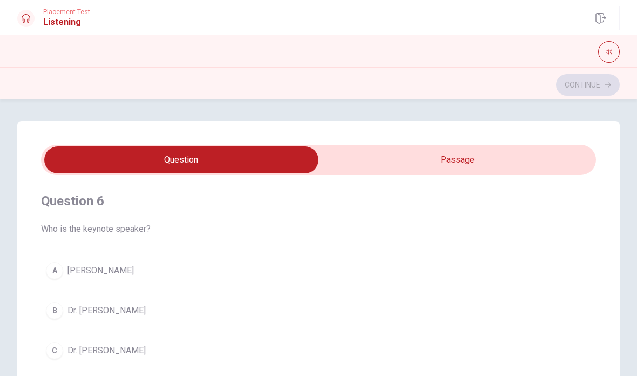
scroll to position [0, 0]
click at [516, 162] on input "checkbox" at bounding box center [181, 159] width 833 height 27
checkbox input "true"
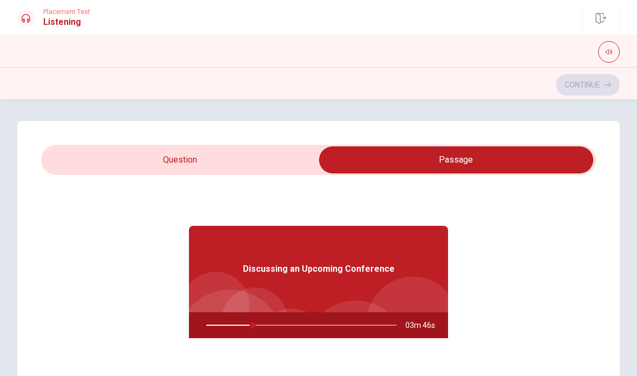
type input "25"
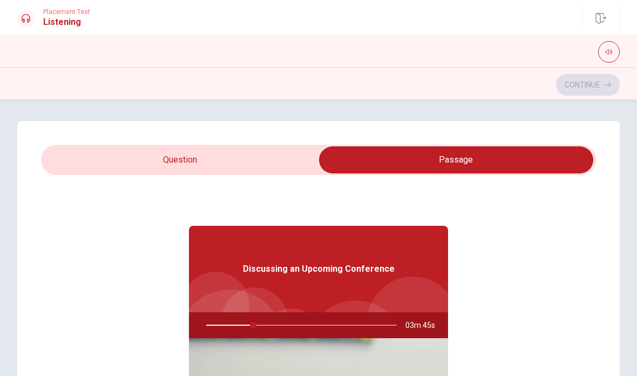
click at [227, 164] on input "checkbox" at bounding box center [456, 159] width 833 height 27
checkbox input "false"
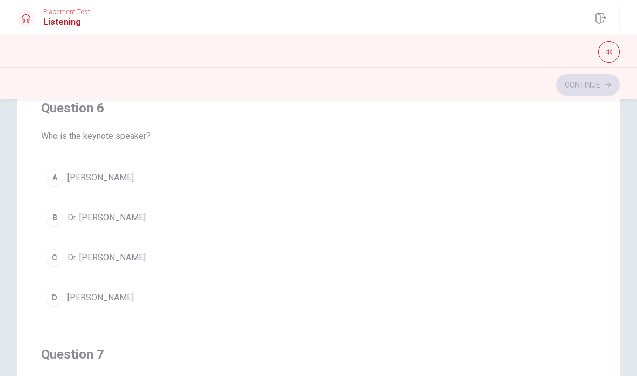
click at [87, 177] on span "[PERSON_NAME]" at bounding box center [101, 177] width 66 height 13
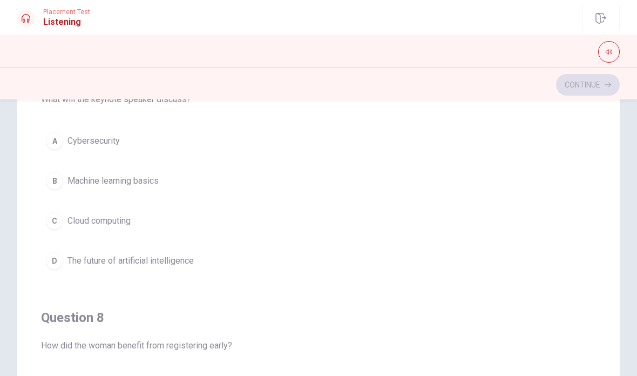
scroll to position [288, 0]
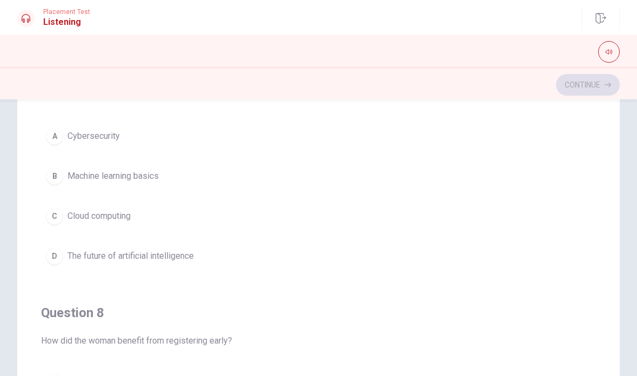
click at [85, 258] on span "The future of artificial intelligence" at bounding box center [131, 256] width 126 height 13
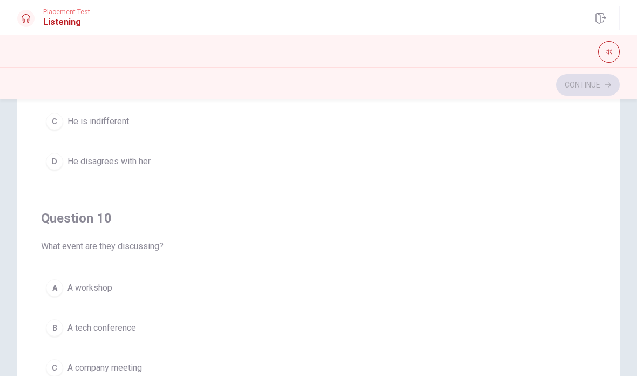
scroll to position [875, 0]
click at [133, 330] on span "A tech conference" at bounding box center [102, 327] width 69 height 13
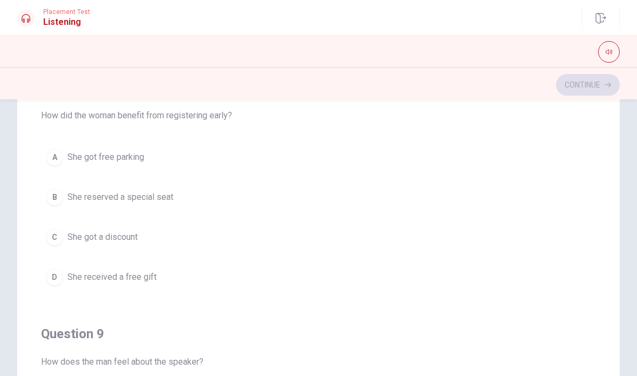
scroll to position [499, 0]
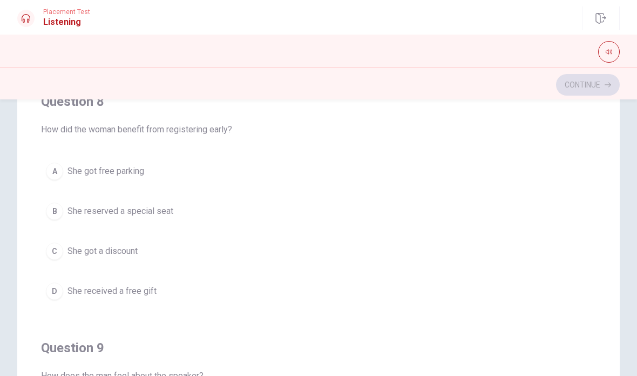
click at [264, 251] on button "C She got a discount" at bounding box center [318, 251] width 555 height 27
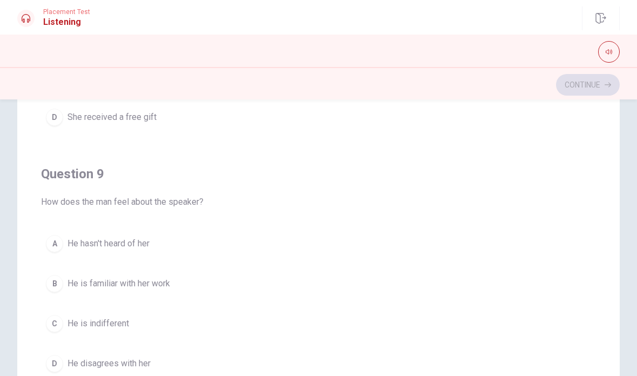
scroll to position [674, 0]
click at [166, 278] on span "He is familiar with her work" at bounding box center [119, 282] width 103 height 13
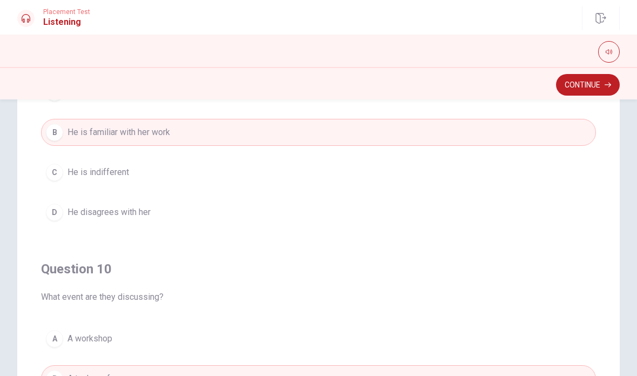
scroll to position [794, 0]
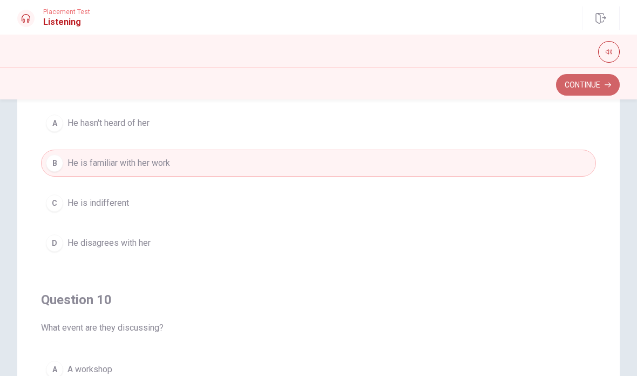
click at [589, 92] on button "Continue" at bounding box center [588, 85] width 64 height 22
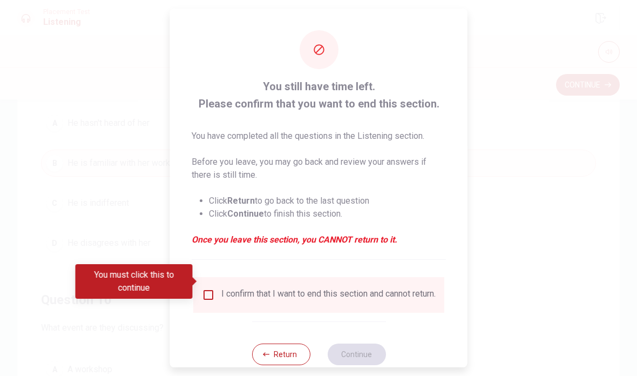
click at [286, 294] on div "I confirm that I want to end this section and cannot return." at bounding box center [329, 294] width 214 height 13
click at [304, 288] on div "I confirm that I want to end this section and cannot return." at bounding box center [329, 294] width 214 height 13
click at [286, 355] on button "Return" at bounding box center [281, 355] width 58 height 22
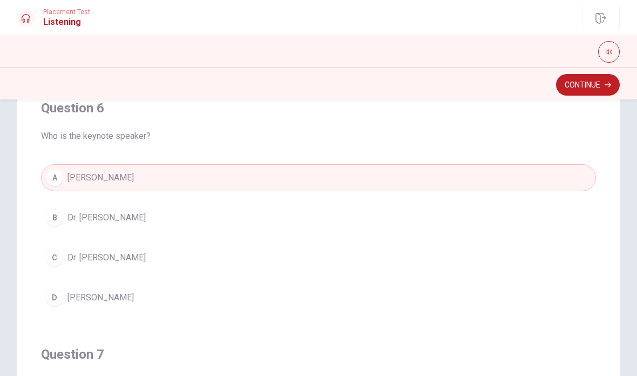
scroll to position [0, 0]
click at [583, 84] on button "Continue" at bounding box center [588, 85] width 64 height 22
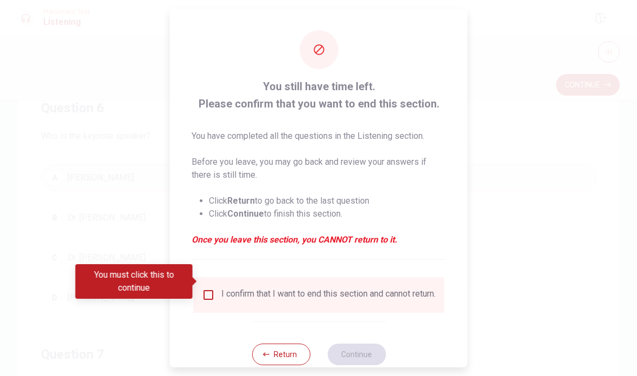
click at [211, 288] on input "You must click this to continue" at bounding box center [208, 294] width 13 height 13
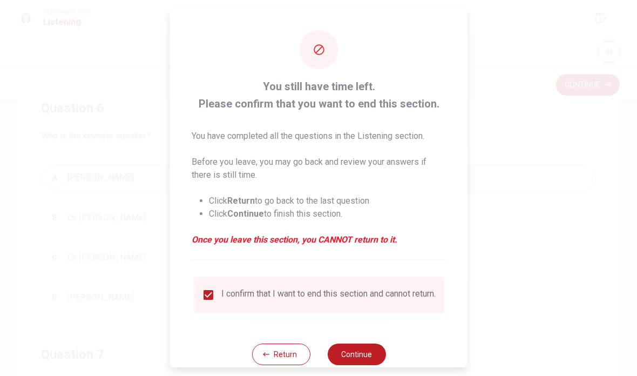
click at [349, 344] on button "Continue" at bounding box center [356, 355] width 58 height 22
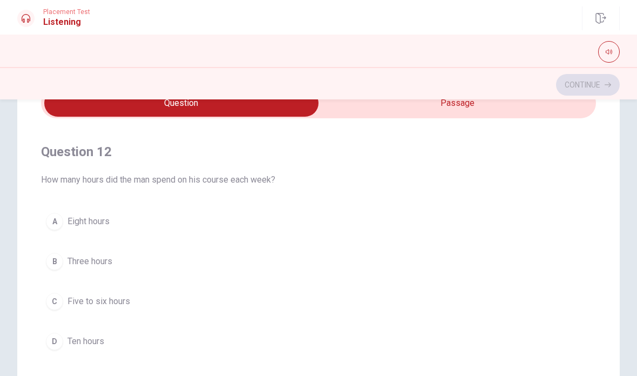
scroll to position [238, 0]
click at [126, 301] on span "Five to six hours" at bounding box center [99, 302] width 63 height 13
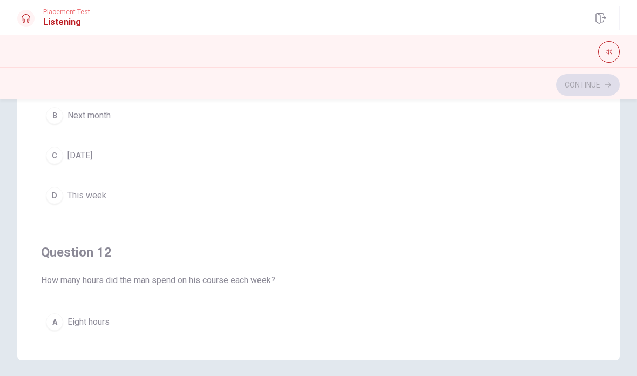
scroll to position [0, 0]
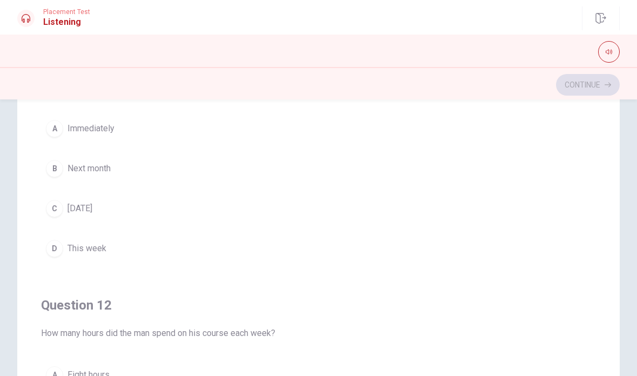
click at [92, 173] on span "Next month" at bounding box center [89, 168] width 43 height 13
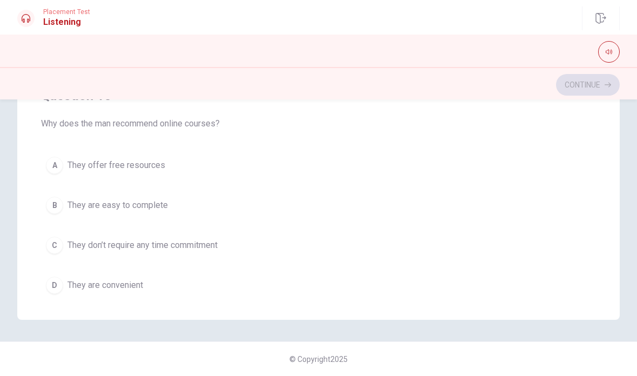
scroll to position [358, 0]
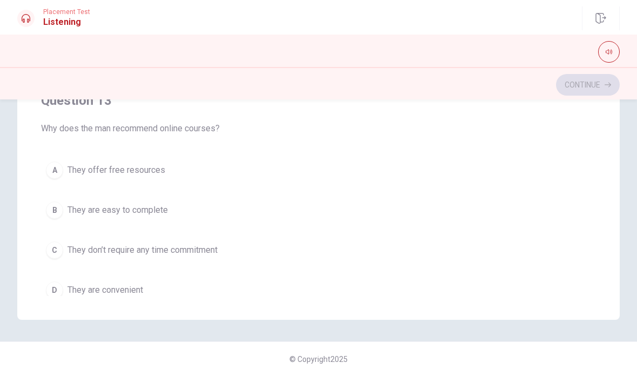
click at [193, 207] on button "B They are easy to complete" at bounding box center [318, 210] width 555 height 27
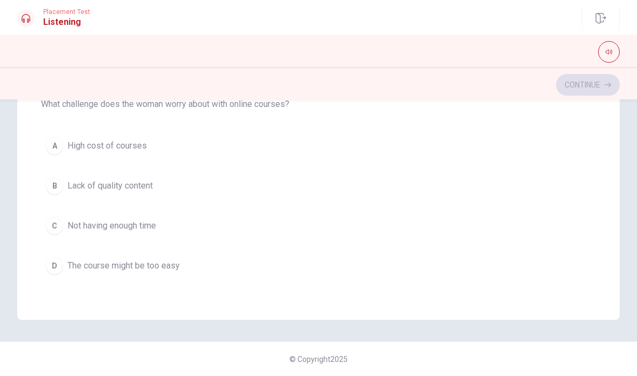
scroll to position [628, 0]
click at [144, 154] on button "A High cost of courses" at bounding box center [318, 146] width 555 height 27
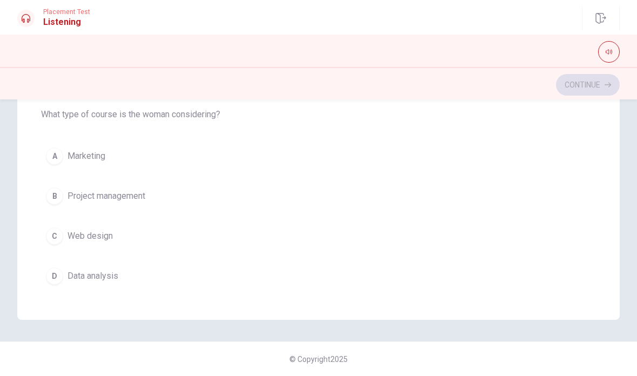
scroll to position [859, 0]
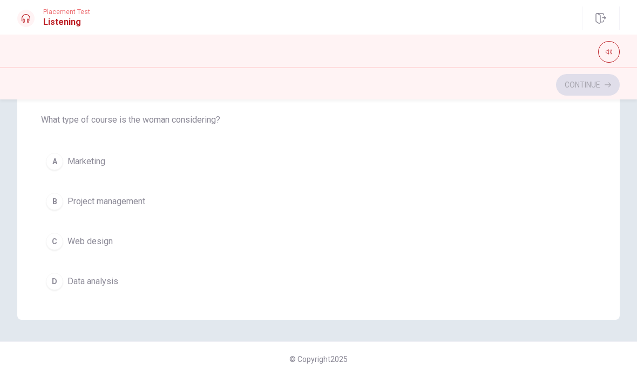
click at [142, 196] on span "Project management" at bounding box center [107, 201] width 78 height 13
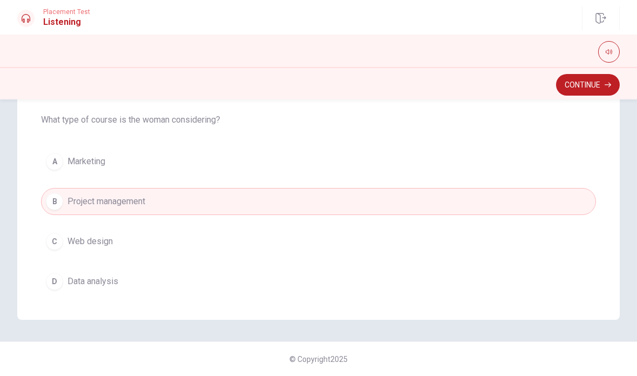
click at [582, 87] on button "Continue" at bounding box center [588, 85] width 64 height 22
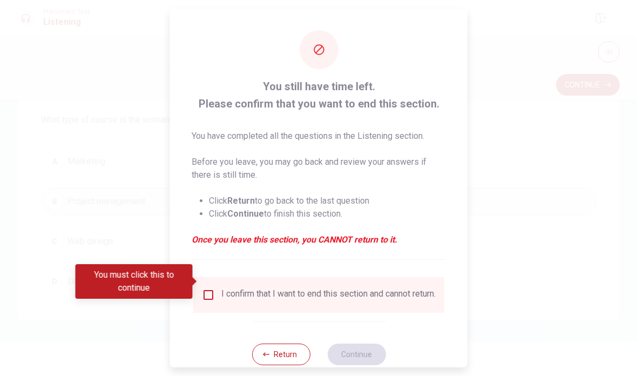
click at [291, 288] on div "I confirm that I want to end this section and cannot return." at bounding box center [329, 294] width 214 height 13
click at [207, 288] on input "You must click this to continue" at bounding box center [208, 294] width 13 height 13
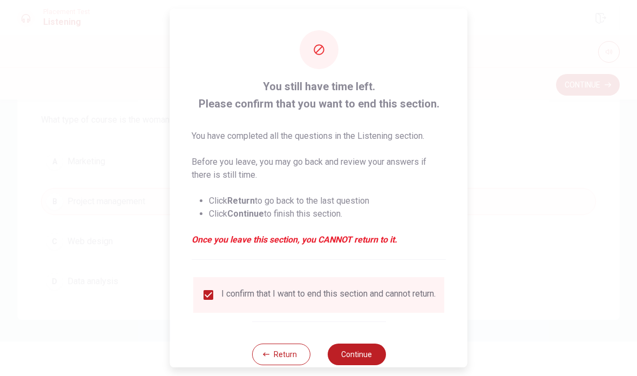
click at [361, 357] on button "Continue" at bounding box center [356, 355] width 58 height 22
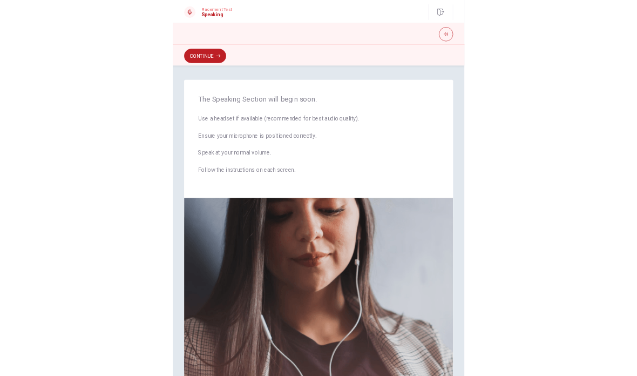
scroll to position [0, 0]
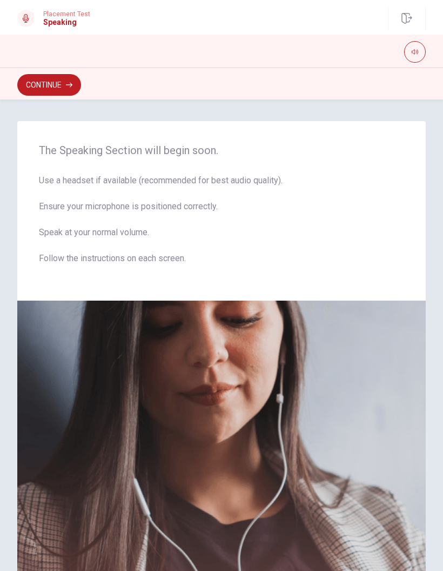
click at [416, 51] on icon "button" at bounding box center [415, 52] width 6 height 6
click at [418, 52] on icon "button" at bounding box center [415, 52] width 6 height 6
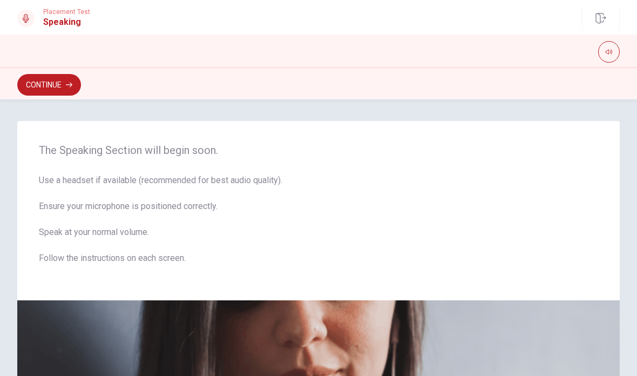
click at [46, 79] on button "Continue" at bounding box center [49, 85] width 64 height 22
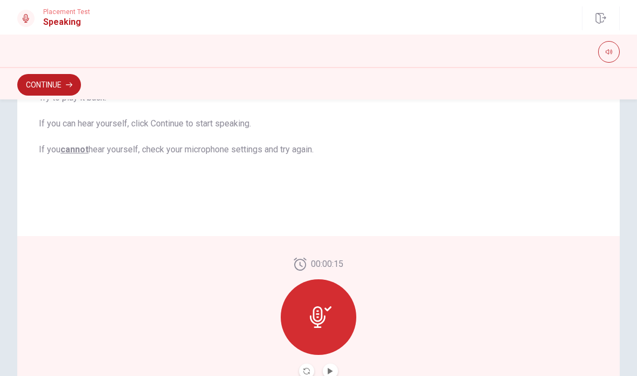
scroll to position [193, 0]
click at [333, 311] on div at bounding box center [319, 316] width 76 height 76
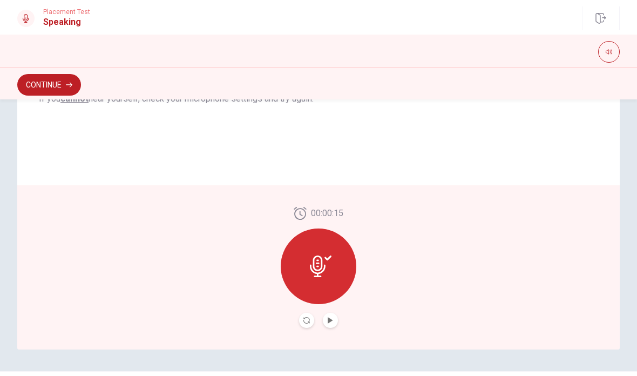
scroll to position [246, 0]
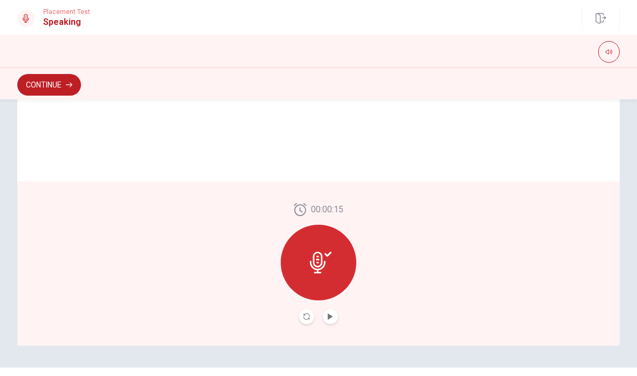
click at [325, 257] on icon at bounding box center [321, 263] width 22 height 22
click at [314, 259] on icon at bounding box center [318, 263] width 16 height 22
click at [336, 315] on button "Play Audio" at bounding box center [330, 316] width 15 height 15
click at [334, 314] on button "Pause Audio" at bounding box center [330, 316] width 15 height 15
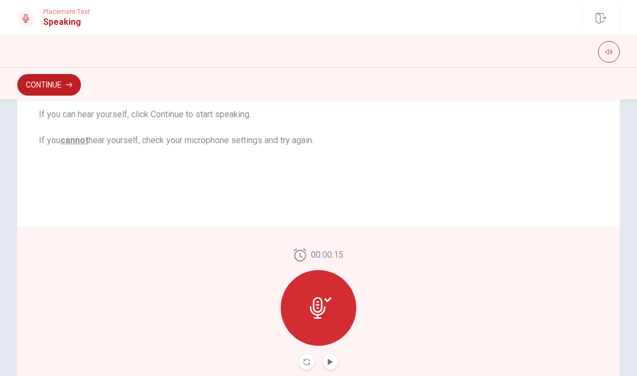
scroll to position [191, 0]
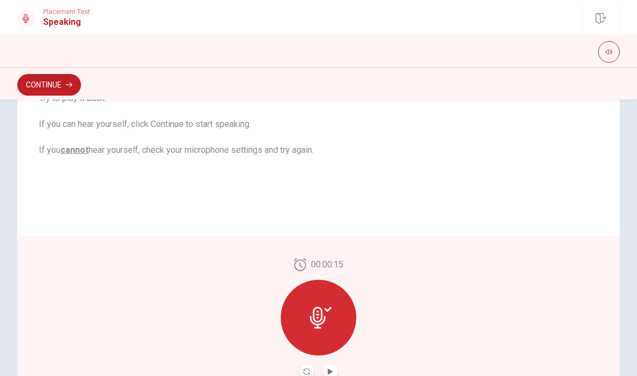
click at [59, 84] on button "Continue" at bounding box center [49, 85] width 64 height 22
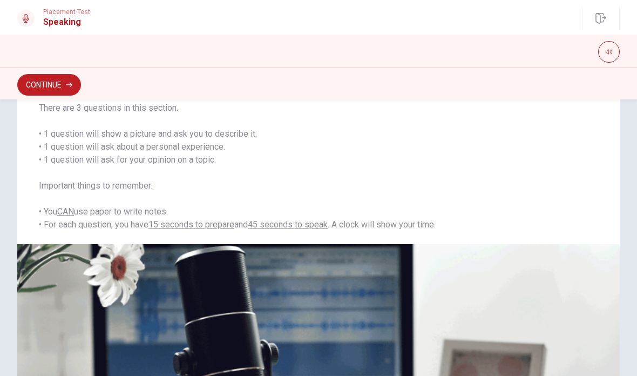
scroll to position [90, 0]
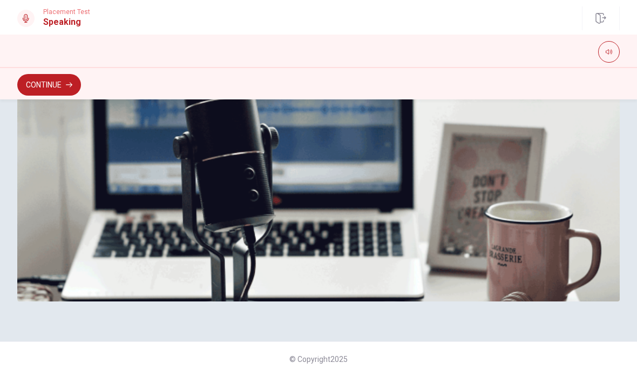
click at [54, 87] on button "Continue" at bounding box center [49, 85] width 64 height 22
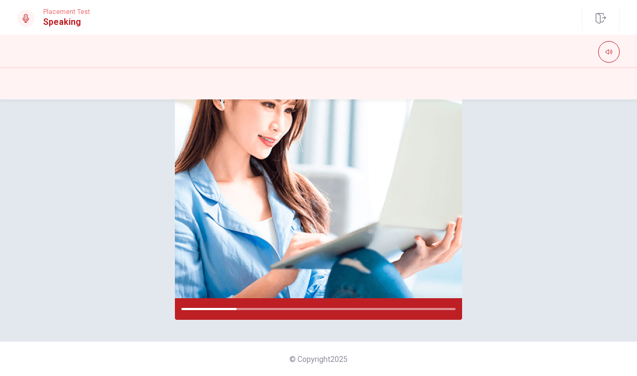
scroll to position [163, 0]
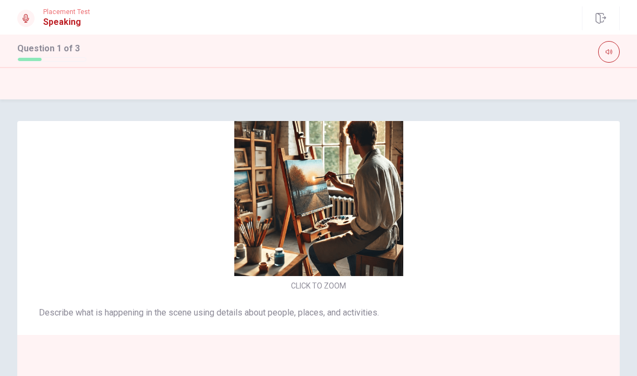
click at [557, 248] on div "CLICK TO ZOOM" at bounding box center [318, 200] width 603 height 186
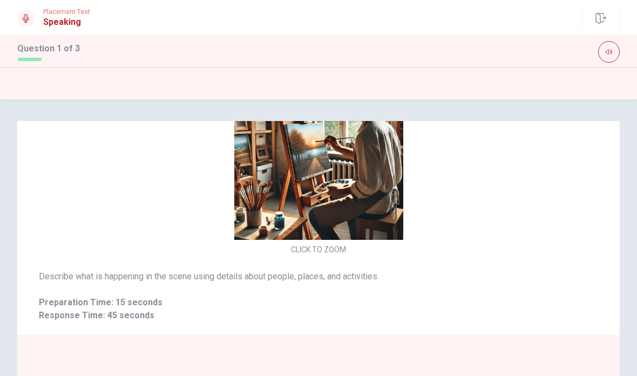
scroll to position [10, 0]
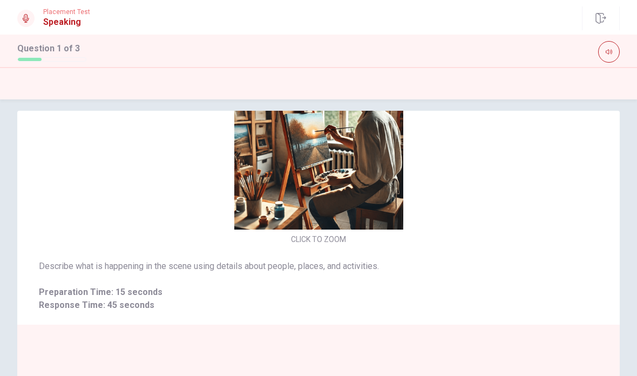
click at [527, 263] on span "Describe what is happening in the scene using details about people, places, and…" at bounding box center [319, 266] width 560 height 13
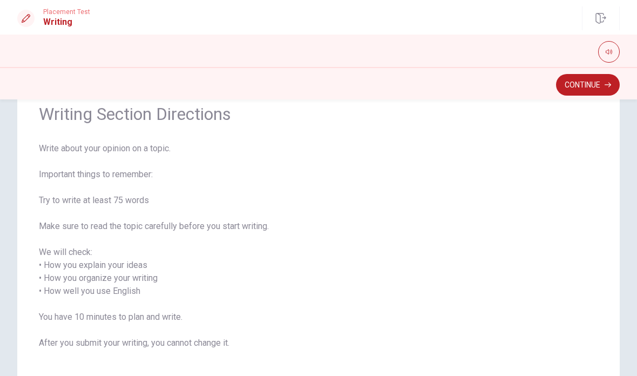
scroll to position [48, 0]
click at [597, 82] on button "Continue" at bounding box center [588, 85] width 64 height 22
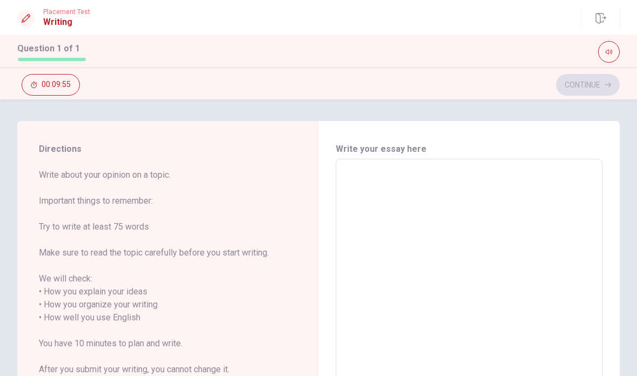
scroll to position [0, 0]
click at [428, 159] on div "x ​" at bounding box center [469, 311] width 267 height 305
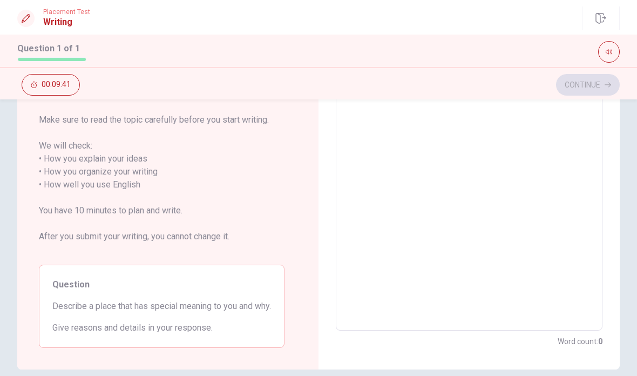
scroll to position [133, 0]
click at [388, 163] on textarea at bounding box center [470, 178] width 252 height 287
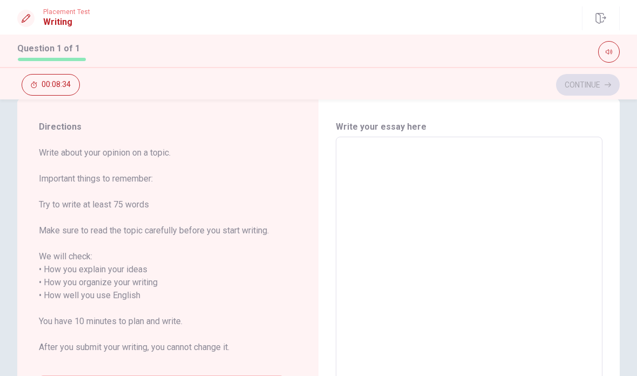
scroll to position [0, 0]
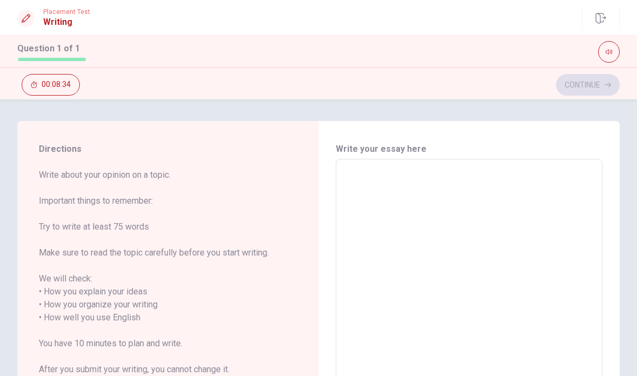
click at [377, 176] on textarea at bounding box center [470, 311] width 252 height 287
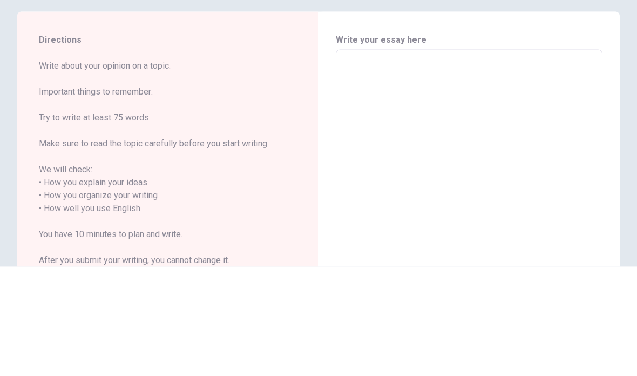
type textarea "I"
type textarea "x"
type textarea "I'"
type textarea "x"
type textarea "I'd"
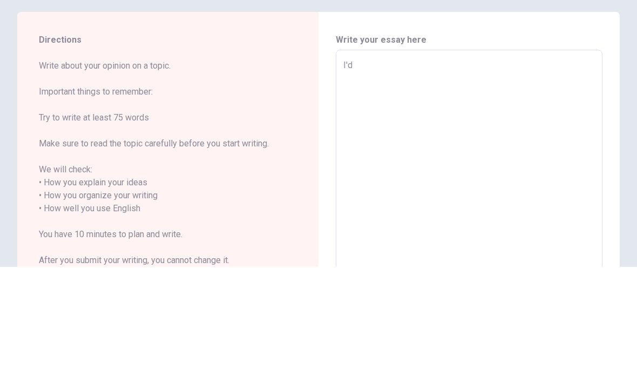
type textarea "x"
type textarea "I'd"
type textarea "x"
type textarea "I'd l"
type textarea "x"
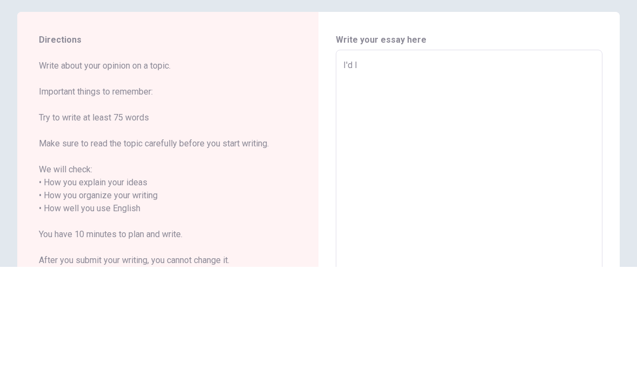
type textarea "I'd li"
type textarea "x"
type textarea "I'd lik"
type textarea "x"
type textarea "I'd like"
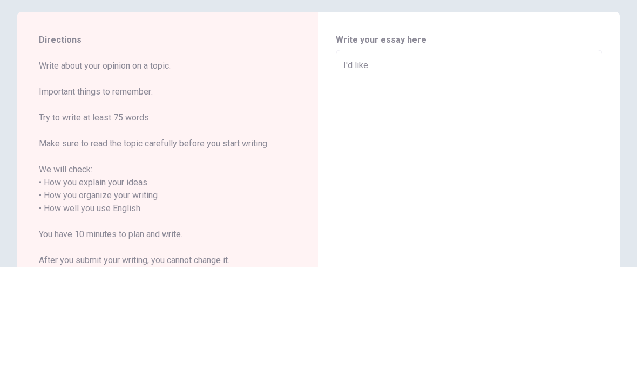
type textarea "x"
type textarea "I'd like"
type textarea "x"
type textarea "I'd like t"
type textarea "x"
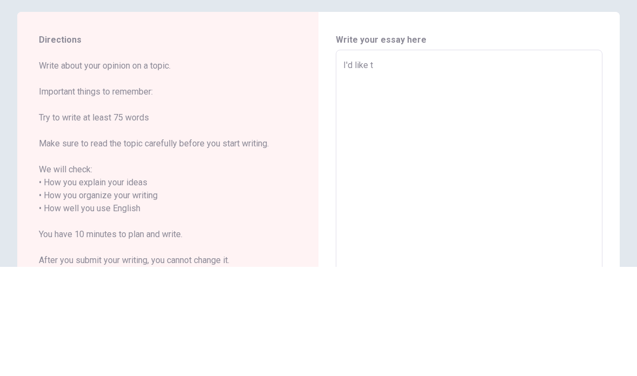
type textarea "I'd like to"
type textarea "x"
type textarea "I'd like to"
type textarea "x"
type textarea "I'd like to s"
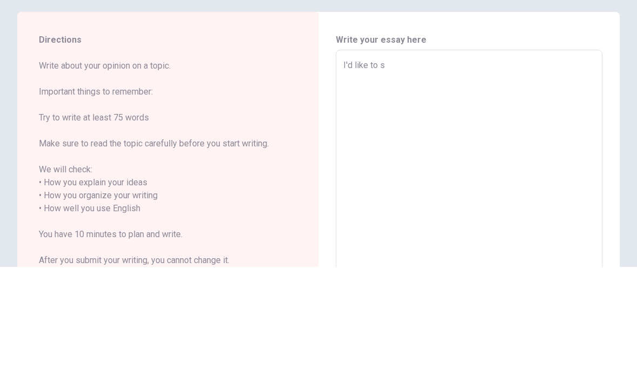
type textarea "x"
type textarea "I'd like to sa"
type textarea "x"
type textarea "I'd like to say"
type textarea "x"
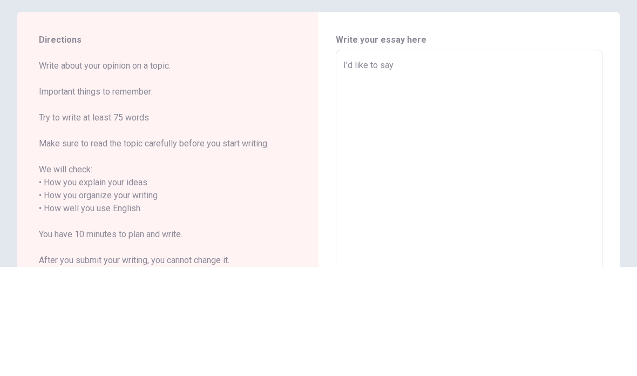
type textarea "I'd like to say"
type textarea "x"
type textarea "I'd like to say i"
type textarea "x"
type textarea "I'd like to say it"
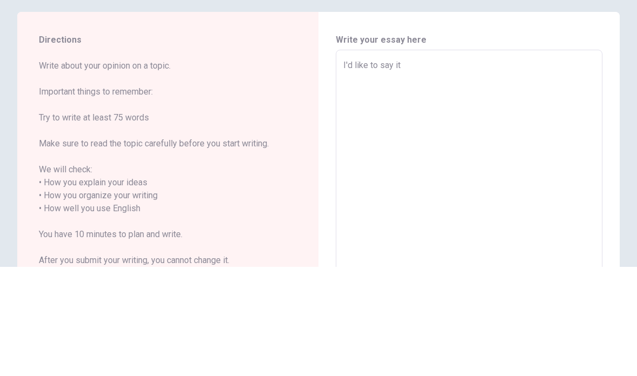
type textarea "x"
type textarea "I'd like to say it'"
type textarea "x"
type textarea "I'd like to say it's"
type textarea "x"
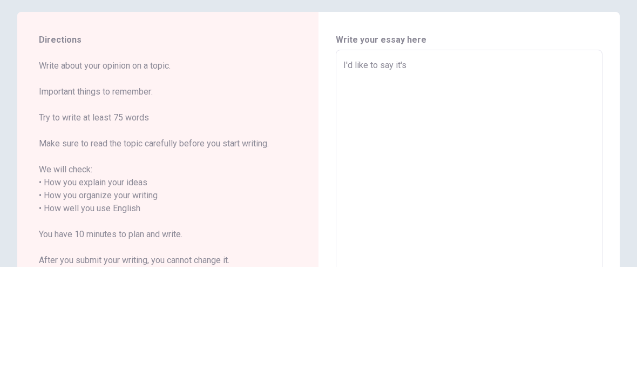
type textarea "I'd like to say it's"
type textarea "x"
type textarea "I'd like to say it's a"
type textarea "x"
type textarea "I'd like to say it's a"
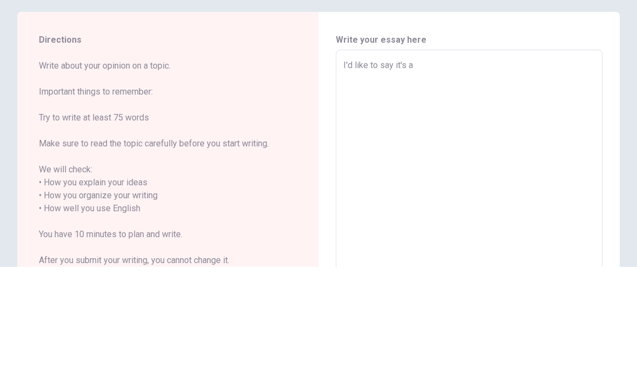
type textarea "x"
type textarea "I'd like to say it's a h"
type textarea "x"
type textarea "I'd like to say it's a ho"
type textarea "x"
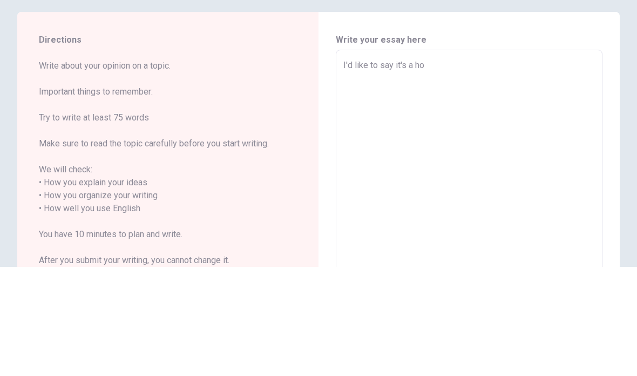
type textarea "I'd like to say it's a hot"
type textarea "x"
type textarea "I'd like to say it's a hote"
type textarea "x"
type textarea "I'd like to say it's a hotel"
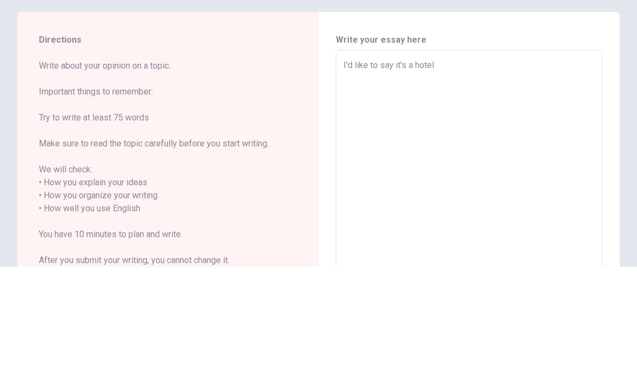
type textarea "x"
type textarea "I'd like to say it's a hotel"
type textarea "x"
type textarea "I'd like to say it's a hotel i"
type textarea "x"
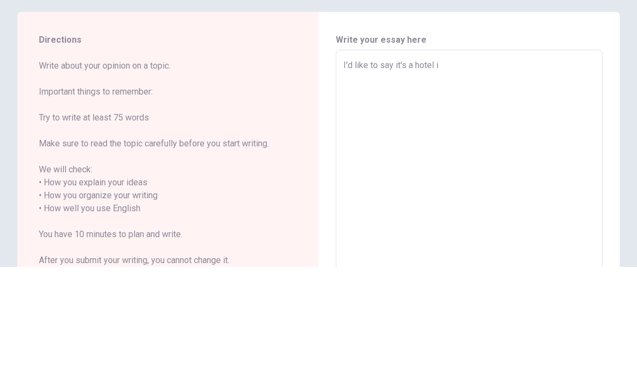
type textarea "I'd like to say it's a hotel in"
type textarea "x"
type textarea "I'd like to say it's a hotel in"
type textarea "x"
type textarea "I'd like to say it's a hotel in S"
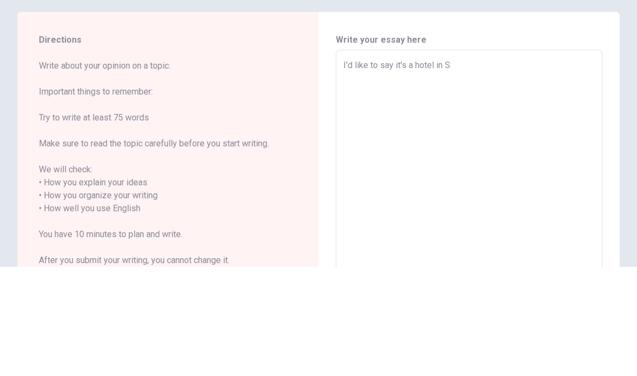
type textarea "x"
type textarea "I'd like to say it's a hotel in [GEOGRAPHIC_DATA]"
type textarea "x"
type textarea "I'd like to say it's a hotel in [GEOGRAPHIC_DATA]"
type textarea "x"
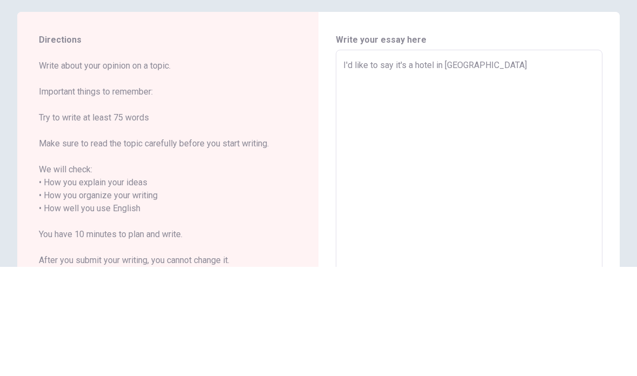
type textarea "I'd like to say it's a hotel in [GEOGRAPHIC_DATA]"
type textarea "x"
type textarea "I'd like to say it's a hotel in [GEOGRAPHIC_DATA]"
type textarea "x"
type textarea "I'd like to say it's a hotel in [GEOGRAPHIC_DATA]."
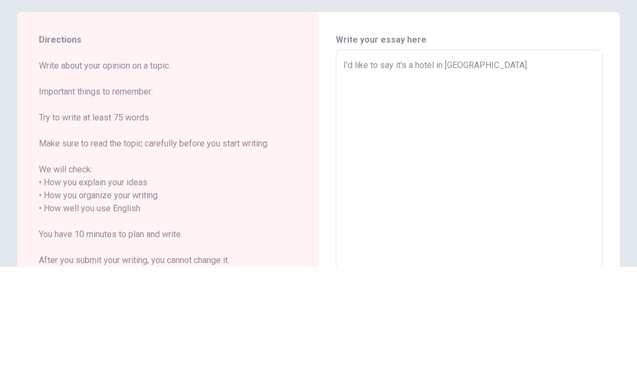
type textarea "x"
type textarea "I'd like to say it's a hotel in [GEOGRAPHIC_DATA]."
type textarea "x"
type textarea "I'd like to say it's a hotel in [GEOGRAPHIC_DATA]. B"
type textarea "x"
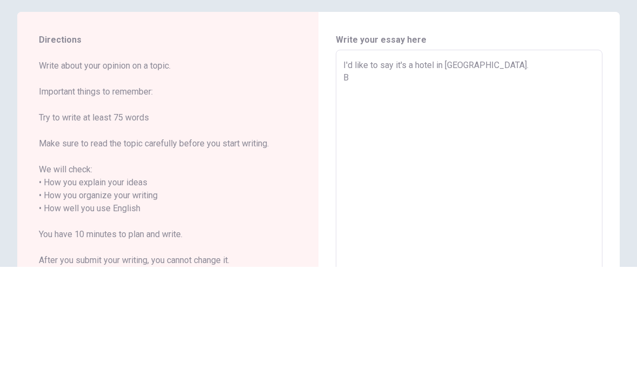
type textarea "I'd like to say it's a hotel in [GEOGRAPHIC_DATA]. Be"
type textarea "x"
type textarea "I'd like to say it's a hotel in [GEOGRAPHIC_DATA]. Bec"
type textarea "x"
type textarea "I'd like to say it's a hotel in [GEOGRAPHIC_DATA]. [GEOGRAPHIC_DATA]"
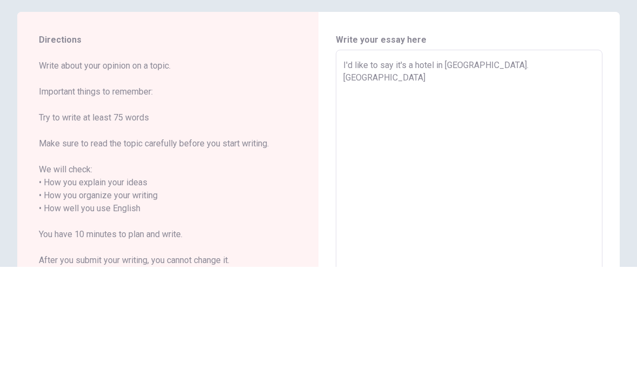
type textarea "x"
type textarea "I'd like to say it's a hotel in [GEOGRAPHIC_DATA]. [GEOGRAPHIC_DATA]"
type textarea "x"
type textarea "I'd like to say it's a hotel in [GEOGRAPHIC_DATA]. Becaus"
type textarea "x"
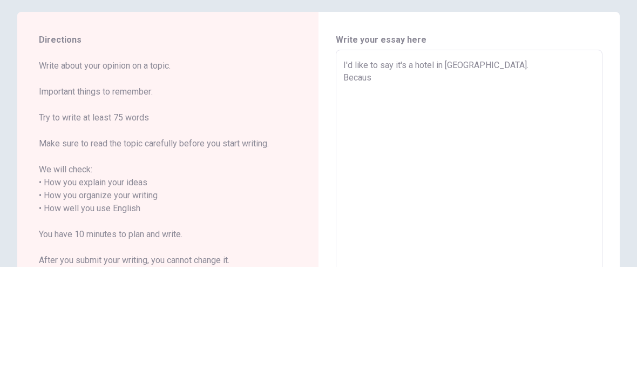
type textarea "I'd like to say it's a hotel in [GEOGRAPHIC_DATA]. Because"
type textarea "x"
type textarea "I'd like to say it's a hotel in [GEOGRAPHIC_DATA]. Because"
type textarea "x"
type textarea "I'd like to say it's a hotel in [GEOGRAPHIC_DATA]. Because i"
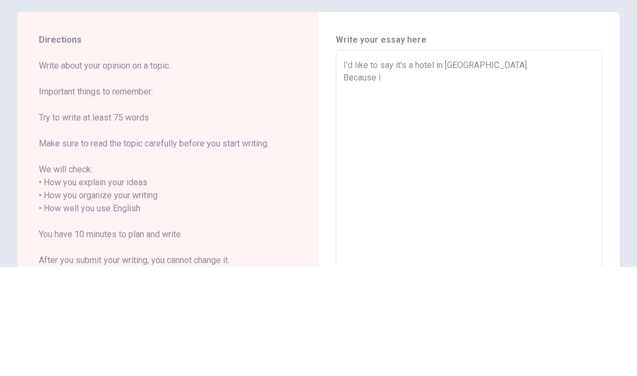
type textarea "x"
type textarea "I'd like to say it's a hotel in [GEOGRAPHIC_DATA]. Because i"
type textarea "x"
type textarea "I'd like to say it's a hotel in [GEOGRAPHIC_DATA]. Because i u"
type textarea "x"
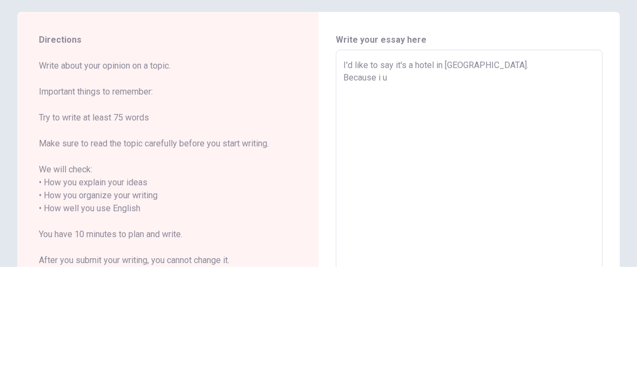
type textarea "I'd like to say it's a hotel in [GEOGRAPHIC_DATA]. Because i us"
type textarea "x"
type textarea "I'd like to say it's a hotel in [GEOGRAPHIC_DATA]. Because i usu"
type textarea "x"
type textarea "I'd like to say it's a hotel in [GEOGRAPHIC_DATA]. Because i usua"
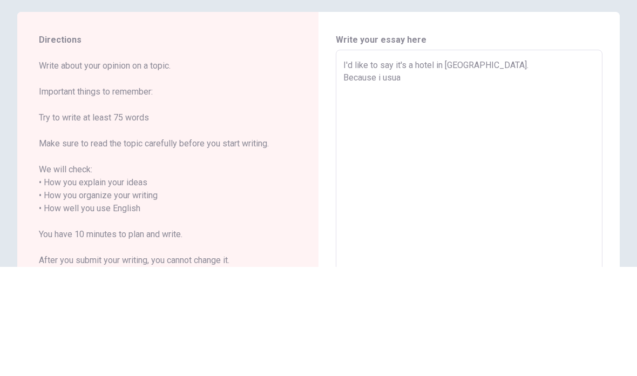
type textarea "x"
type textarea "I'd like to say it's a hotel in [GEOGRAPHIC_DATA]. Because i usual"
type textarea "x"
type textarea "I'd like to say it's a hotel in [GEOGRAPHIC_DATA]. Because i usuall"
type textarea "x"
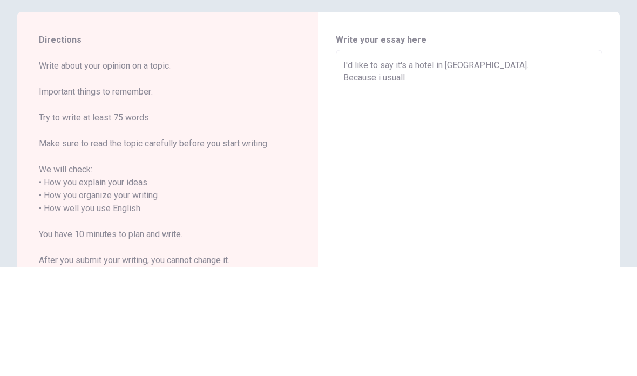
type textarea "I'd like to say it's a hotel in [GEOGRAPHIC_DATA]. Because i usually"
type textarea "x"
type textarea "I'd like to say it's a hotel in [GEOGRAPHIC_DATA]. Because i usually"
type textarea "x"
type textarea "I'd like to say it's a hotel in [GEOGRAPHIC_DATA]. Because i usually s"
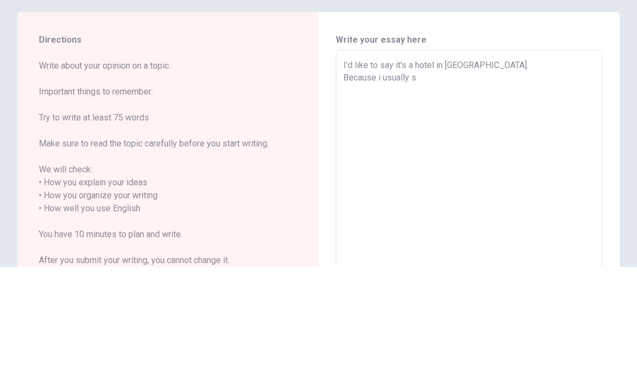
type textarea "x"
type textarea "I'd like to say it's a hotel in [GEOGRAPHIC_DATA]. Because i usually st"
type textarea "x"
type textarea "I'd like to say it's a hotel in [GEOGRAPHIC_DATA]. Because i usually sty"
type textarea "x"
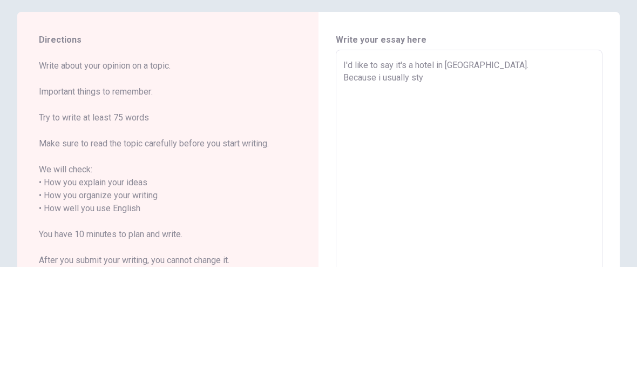
type textarea "I'd like to say it's a hotel in [GEOGRAPHIC_DATA]. Because i usually st"
type textarea "x"
type textarea "I'd like to say it's a hotel in [GEOGRAPHIC_DATA]. Because i usually sta"
type textarea "x"
type textarea "I'd like to say it's a hotel in [GEOGRAPHIC_DATA]. Because i usually stay"
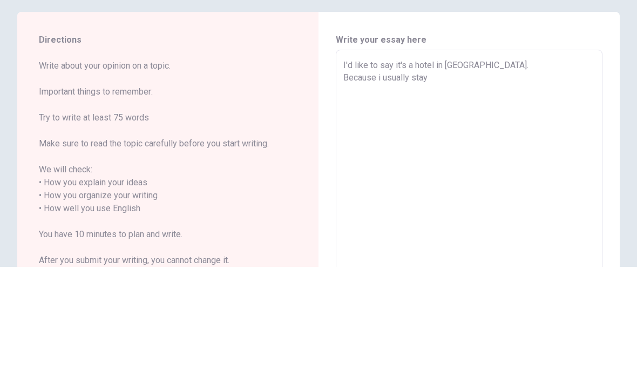
type textarea "x"
type textarea "I'd like to say it's a hotel in [GEOGRAPHIC_DATA]. Because i usually staye"
type textarea "x"
type textarea "I'd like to say it's a hotel in [GEOGRAPHIC_DATA]. Because i usually stayed"
type textarea "x"
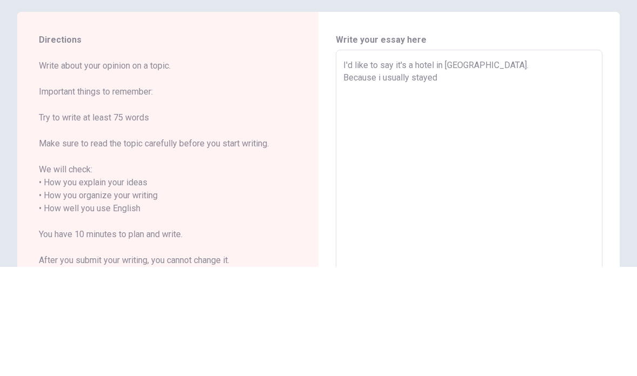
type textarea "I'd like to say it's a hotel in [GEOGRAPHIC_DATA]. Because i usually stayed"
type textarea "x"
type textarea "I'd like to say it's a hotel in [GEOGRAPHIC_DATA]. Because i usually stayed i"
type textarea "x"
type textarea "I'd like to say it's a hotel in [GEOGRAPHIC_DATA]. Because i usually stayed in"
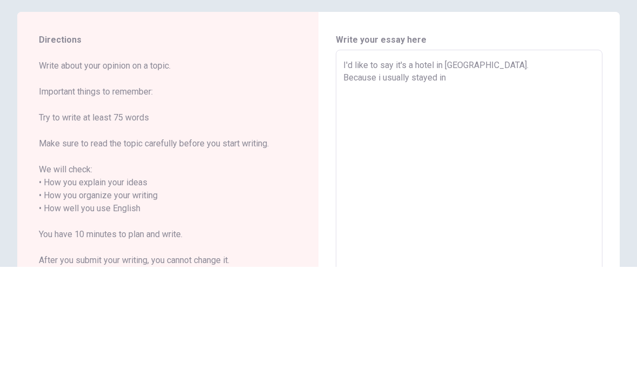
type textarea "x"
type textarea "I'd like to say it's a hotel in [GEOGRAPHIC_DATA]. Because i usually stayed in"
type textarea "x"
type textarea "I'd like to say it's a hotel in [GEOGRAPHIC_DATA]. Because i usually stayed in t"
type textarea "x"
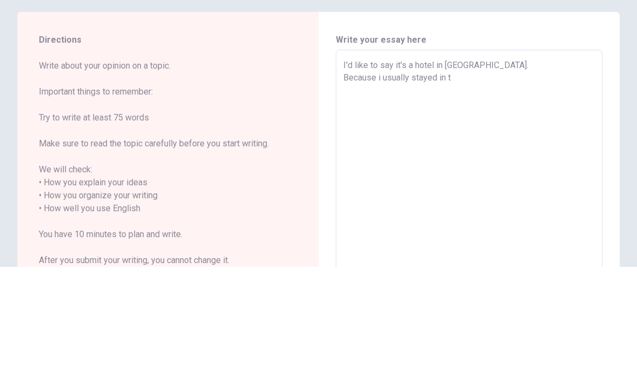
type textarea "I'd like to say it's a hotel in [GEOGRAPHIC_DATA]. Because i usually stayed in …"
type textarea "x"
type textarea "I'd like to say it's a hotel in [GEOGRAPHIC_DATA]. Because i usually stayed in …"
type textarea "x"
type textarea "I'd like to say it's a hotel in [GEOGRAPHIC_DATA]. Because i usually stayed in …"
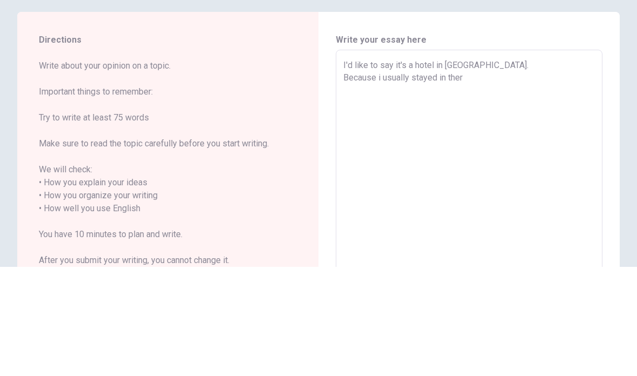
type textarea "x"
type textarea "I'd like to say it's a hotel in [GEOGRAPHIC_DATA]. Because i usually stayed in …"
type textarea "x"
type textarea "I'd like to say it's a hotel in [GEOGRAPHIC_DATA]. Because i usually stayed in …"
type textarea "x"
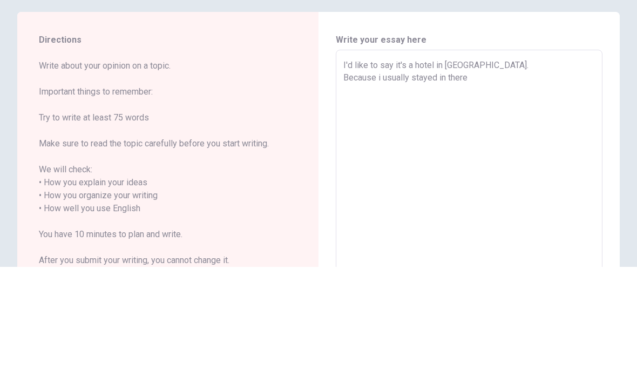
type textarea "I'd like to say it's a hotel in [GEOGRAPHIC_DATA]. Because i usually stayed in …"
type textarea "x"
type textarea "I'd like to say it's a hotel in [GEOGRAPHIC_DATA]. Because i usually stayed in …"
type textarea "x"
type textarea "I'd like to say it's a hotel in [GEOGRAPHIC_DATA]. Because i usually stayed in …"
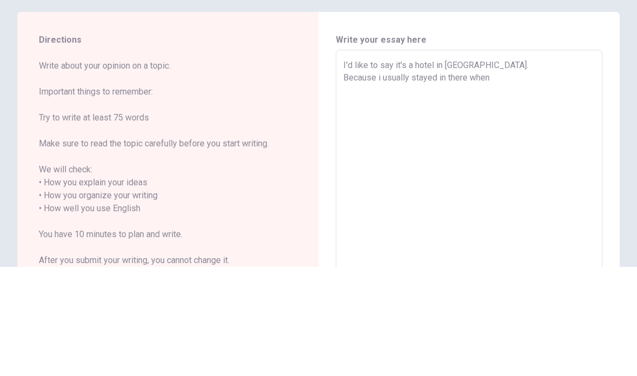
type textarea "x"
type textarea "I'd like to say it's a hotel in [GEOGRAPHIC_DATA]. Because i usually stayed in …"
type textarea "x"
type textarea "I'd like to say it's a hotel in [GEOGRAPHIC_DATA]. Because i usually stayed in …"
type textarea "x"
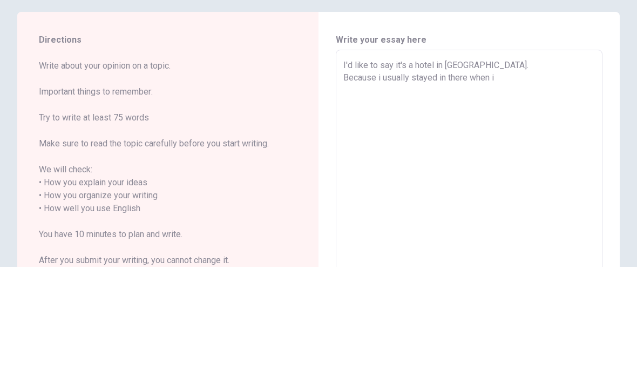
type textarea "I'd like to say it's a hotel in [GEOGRAPHIC_DATA]. Because i usually stayed in …"
type textarea "x"
type textarea "I'd like to say it's a hotel in [GEOGRAPHIC_DATA]. Because i usually stayed in …"
type textarea "x"
type textarea "I'd like to say it's a hotel in [GEOGRAPHIC_DATA]. Because i usually stayed in …"
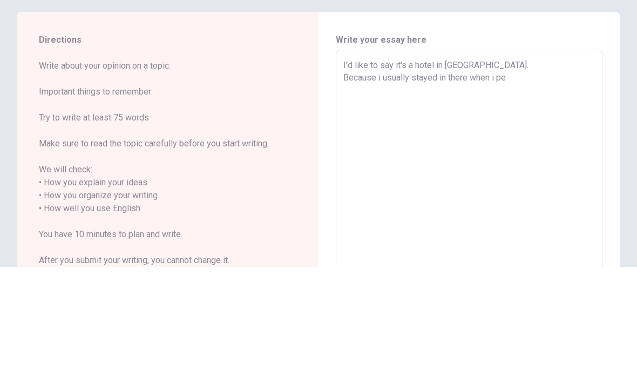
type textarea "x"
type textarea "I'd like to say it's a hotel in [GEOGRAPHIC_DATA]. Because i usually stayed in …"
type textarea "x"
type textarea "I'd like to say it's a hotel in [GEOGRAPHIC_DATA]. Because i usually stayed in …"
type textarea "x"
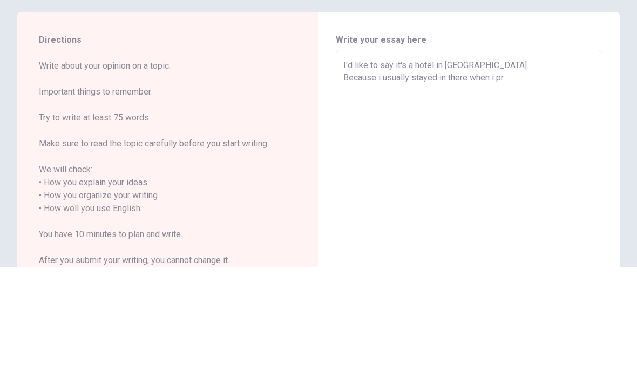
type textarea "I'd like to say it's a hotel in [GEOGRAPHIC_DATA]. Because i usually stayed in …"
type textarea "x"
type textarea "I'd like to say it's a hotel in [GEOGRAPHIC_DATA]. Because i usually stayed in …"
type textarea "x"
type textarea "I'd like to say it's a hotel in [GEOGRAPHIC_DATA]. Because i usually stayed in …"
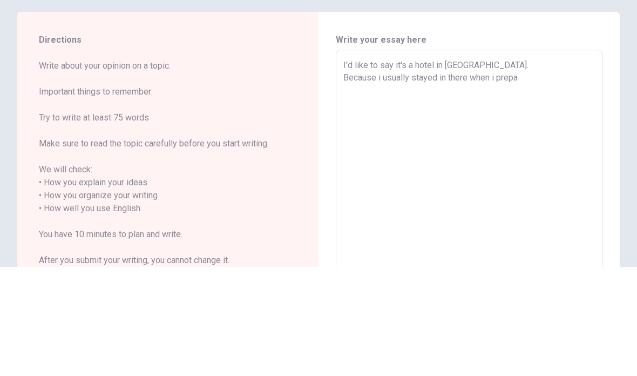
type textarea "x"
type textarea "I'd like to say it's a hotel in [GEOGRAPHIC_DATA]. Because i usually stayed in …"
type textarea "x"
type textarea "I'd like to say it's a hotel in [GEOGRAPHIC_DATA]. Because i usually stayed in …"
type textarea "x"
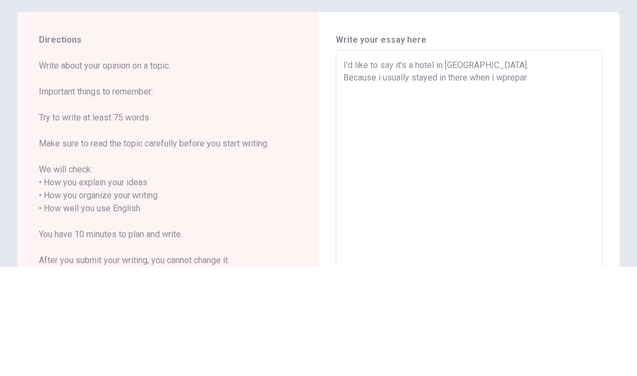
type textarea "I'd like to say it's a hotel in [GEOGRAPHIC_DATA]. Because i usually stayed in …"
type textarea "x"
type textarea "I'd like to say it's a hotel in [GEOGRAPHIC_DATA]. Because i usually stayed in …"
type textarea "x"
type textarea "I'd like to say it's a hotel in [GEOGRAPHIC_DATA]. Because i usually stayed in …"
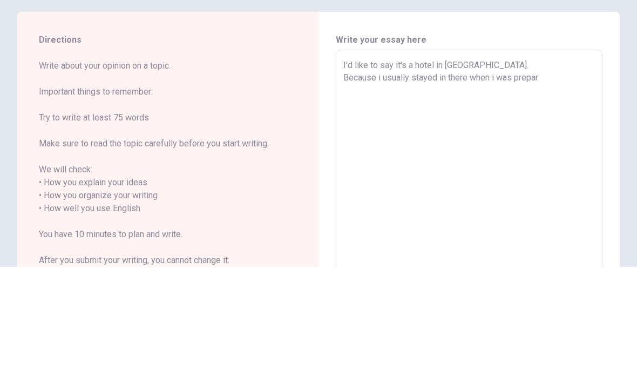
click at [555, 168] on textarea "I'd like to say it's a hotel in [GEOGRAPHIC_DATA]. Because i usually stayed in …" at bounding box center [470, 311] width 252 height 287
type textarea "x"
type textarea "I'd like to say it's a hotel in [GEOGRAPHIC_DATA]. Because i usually stayed in …"
type textarea "x"
type textarea "I'd like to say it's a hotel in [GEOGRAPHIC_DATA]. Because i usually stayed in …"
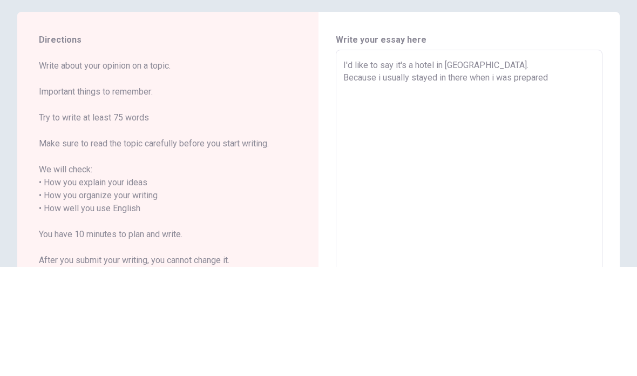
type textarea "x"
type textarea "I'd like to say it's a hotel in [GEOGRAPHIC_DATA]. Because i usually stayed in …"
type textarea "x"
type textarea "I'd like to say it's a hotel in [GEOGRAPHIC_DATA]. Because i usually stayed in …"
type textarea "x"
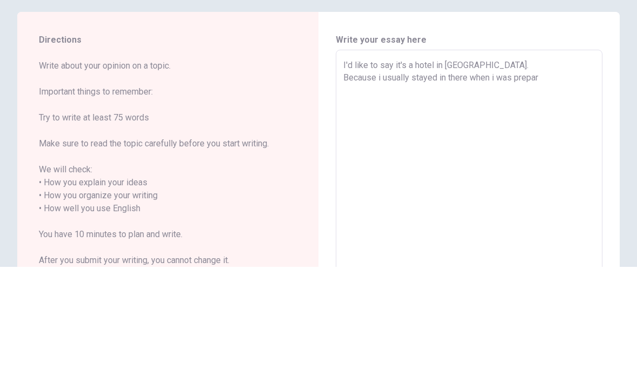
type textarea "I'd like to say it's a hotel in [GEOGRAPHIC_DATA]. Because i usually stayed in …"
type textarea "x"
type textarea "I'd like to say it's a hotel in [GEOGRAPHIC_DATA]. Because i usually stayed in …"
click at [372, 168] on textarea "I'd like to say it's a hotel in [GEOGRAPHIC_DATA]. Because i usually stayed in …" at bounding box center [470, 311] width 252 height 287
click at [517, 168] on textarea "I'd like to say it's a hotel in [GEOGRAPHIC_DATA]. Because, i usually stayed in…" at bounding box center [470, 311] width 252 height 287
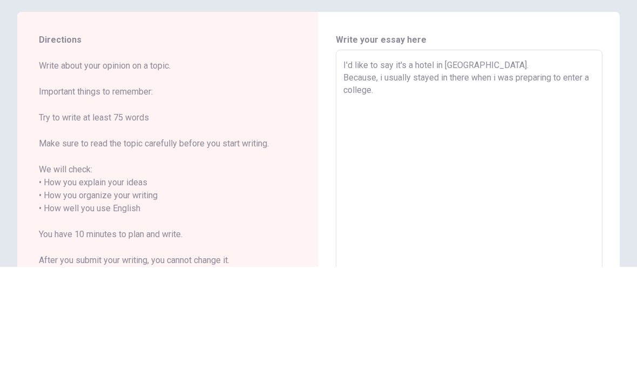
click at [379, 168] on textarea "I'd like to say it's a hotel in [GEOGRAPHIC_DATA]. Because, i usually stayed in…" at bounding box center [470, 311] width 252 height 287
click at [543, 168] on textarea "I'd like to say it's a hotel in [GEOGRAPHIC_DATA]. Because i usually stayed in …" at bounding box center [470, 311] width 252 height 287
click at [500, 168] on textarea "I'd like to say it's a hotel in [GEOGRAPHIC_DATA]. Because i usually stayed in …" at bounding box center [470, 311] width 252 height 287
click at [501, 168] on textarea "I'd like to say it's a hotel in [GEOGRAPHIC_DATA]. Because i usually stayed in …" at bounding box center [470, 311] width 252 height 287
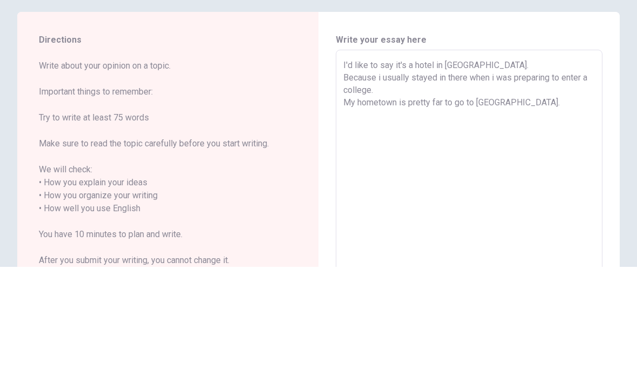
click at [493, 168] on textarea "I'd like to say it's a hotel in [GEOGRAPHIC_DATA]. Because i usually stayed in …" at bounding box center [470, 311] width 252 height 287
click at [441, 168] on textarea "I'd like to say it's a hotel in [GEOGRAPHIC_DATA]. Because i usually stayed in …" at bounding box center [470, 311] width 252 height 287
click at [572, 168] on textarea "I'd like to say it's a hotel in [GEOGRAPHIC_DATA]. Because i usually stayed in …" at bounding box center [470, 311] width 252 height 287
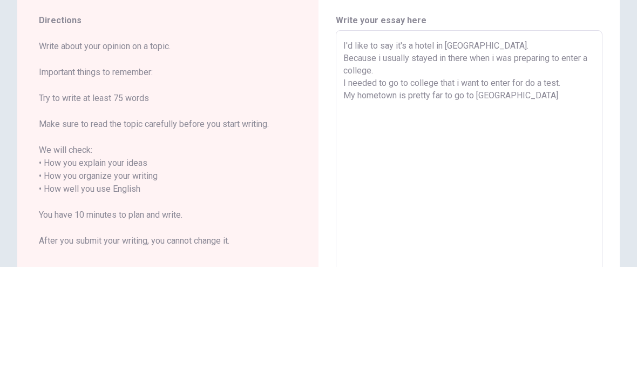
scroll to position [19, 0]
click at [350, 149] on textarea "I'd like to say it's a hotel in [GEOGRAPHIC_DATA]. Because i usually stayed in …" at bounding box center [470, 292] width 252 height 287
click at [357, 149] on textarea "I'd like to say it's a hotel in [GEOGRAPHIC_DATA]. Because i usually stayed in …" at bounding box center [470, 292] width 252 height 287
click at [356, 149] on textarea "I'd like to say it's a hotel in [GEOGRAPHIC_DATA]. Because i usually stayed in …" at bounding box center [470, 292] width 252 height 287
click at [518, 149] on textarea "I'd like to say it's a hotel in [GEOGRAPHIC_DATA]. Because i usually stayed in …" at bounding box center [470, 292] width 252 height 287
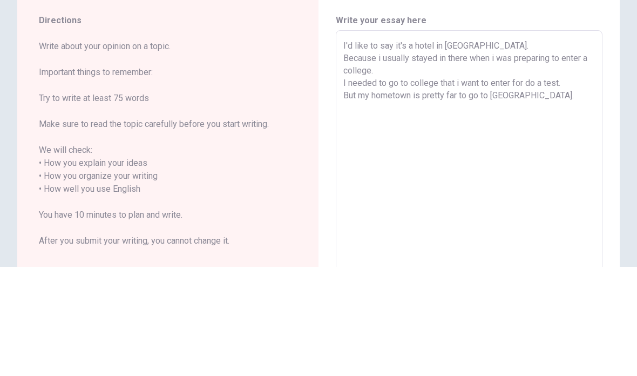
click at [508, 149] on textarea "I'd like to say it's a hotel in [GEOGRAPHIC_DATA]. Because i usually stayed in …" at bounding box center [470, 292] width 252 height 287
click at [563, 149] on textarea "I'd like to say it's a hotel in [GEOGRAPHIC_DATA]. Because i usually stayed in …" at bounding box center [470, 292] width 252 height 287
click at [494, 149] on textarea "I'd like to say it's a hotel in [GEOGRAPHIC_DATA]. Because i usually stayed in …" at bounding box center [470, 292] width 252 height 287
click at [568, 149] on textarea "I'd like to say it's a hotel in [GEOGRAPHIC_DATA]. Because i usually stayed in …" at bounding box center [470, 292] width 252 height 287
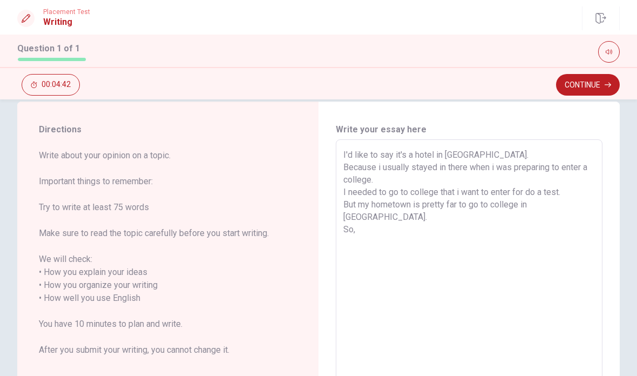
click at [413, 225] on textarea "I'd like to say it's a hotel in [GEOGRAPHIC_DATA]. Because i usually stayed in …" at bounding box center [470, 292] width 252 height 287
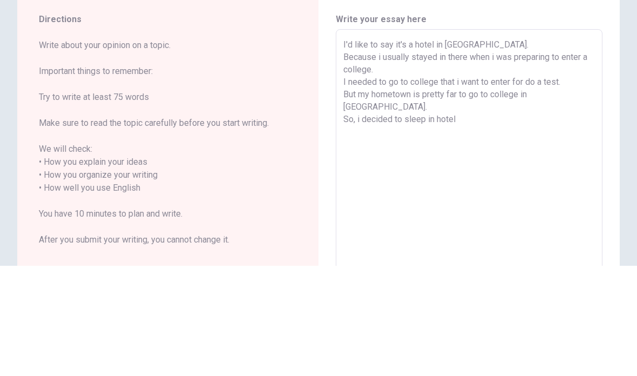
click at [438, 149] on textarea "I'd like to say it's a hotel in [GEOGRAPHIC_DATA]. Because i usually stayed in …" at bounding box center [470, 292] width 252 height 287
click at [518, 149] on textarea "I'd like to say it's a hotel in [GEOGRAPHIC_DATA]. Because i usually stayed in …" at bounding box center [470, 292] width 252 height 287
click at [494, 149] on textarea "I'd like to say it's a hotel in [GEOGRAPHIC_DATA]. Because i usually stayed in …" at bounding box center [470, 292] width 252 height 287
click at [499, 149] on textarea "I'd like to say it's a hotel in [GEOGRAPHIC_DATA]. Because i usually stayed in …" at bounding box center [470, 292] width 252 height 287
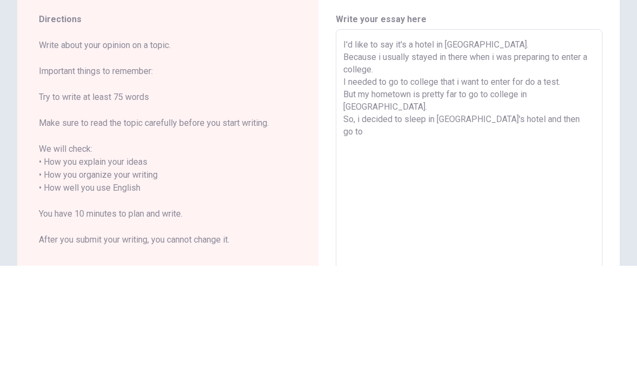
click at [561, 149] on textarea "I'd like to say it's a hotel in [GEOGRAPHIC_DATA]. Because i usually stayed in …" at bounding box center [470, 292] width 252 height 287
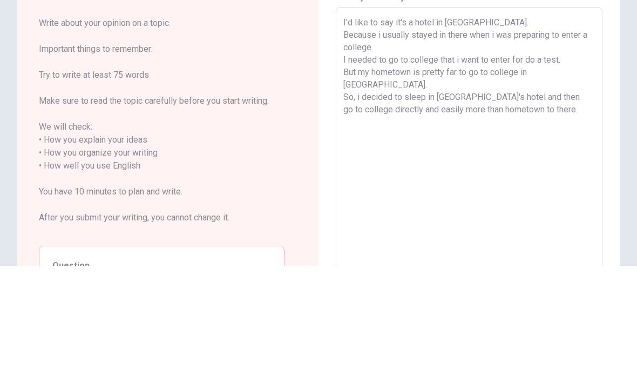
scroll to position [42, 0]
